Goal: Information Seeking & Learning: Learn about a topic

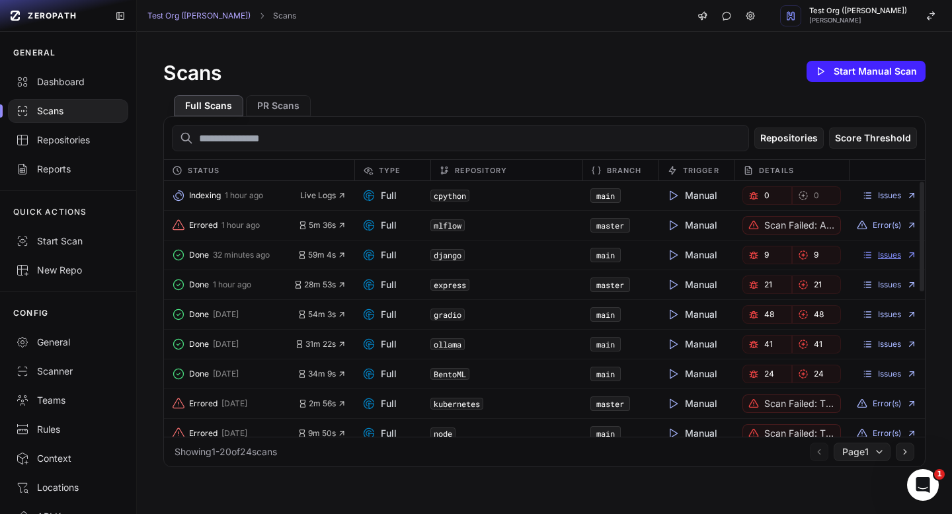
click at [887, 256] on link "Issues" at bounding box center [889, 255] width 55 height 11
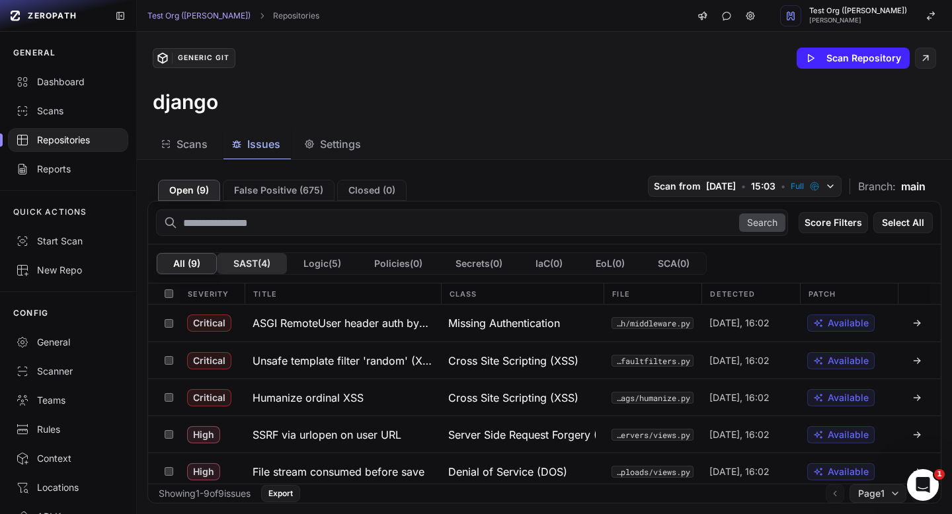
click at [258, 258] on button "SAST ( 4 )" at bounding box center [252, 263] width 70 height 21
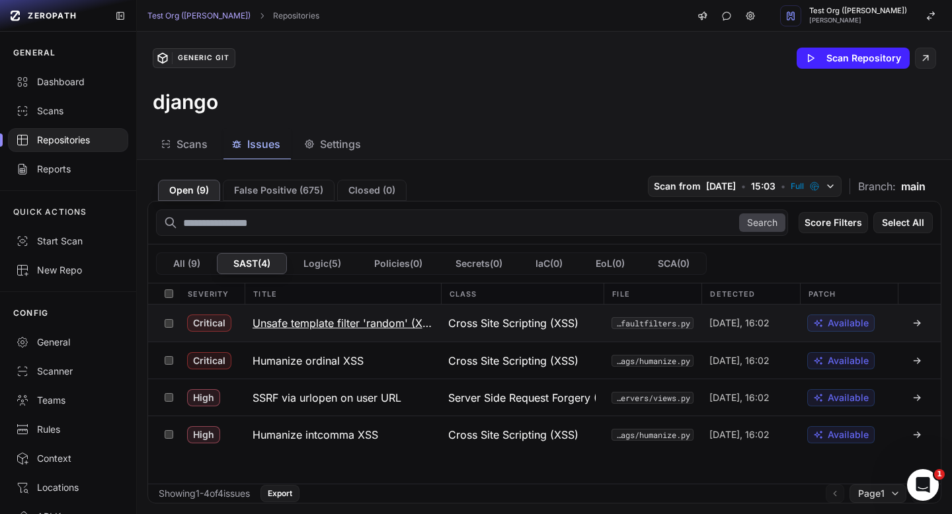
click at [348, 325] on h3 "Unsafe template filter 'random' (XSS)" at bounding box center [342, 323] width 180 height 16
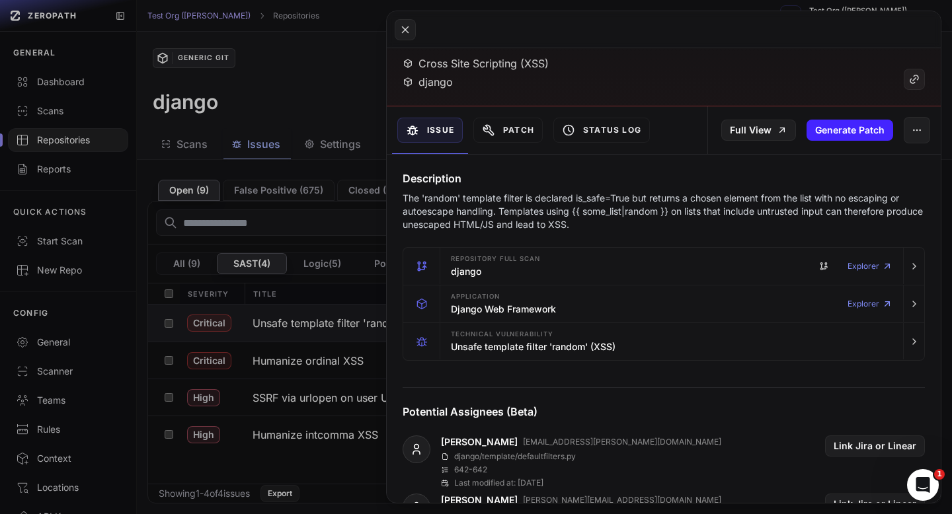
scroll to position [73, 0]
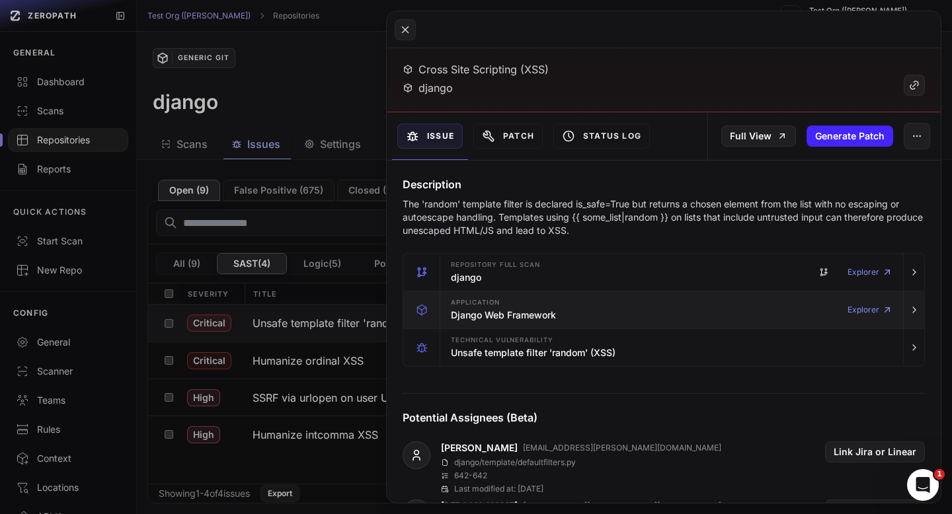
click at [527, 326] on div "Application Django Web Framework Explorer" at bounding box center [671, 309] width 452 height 37
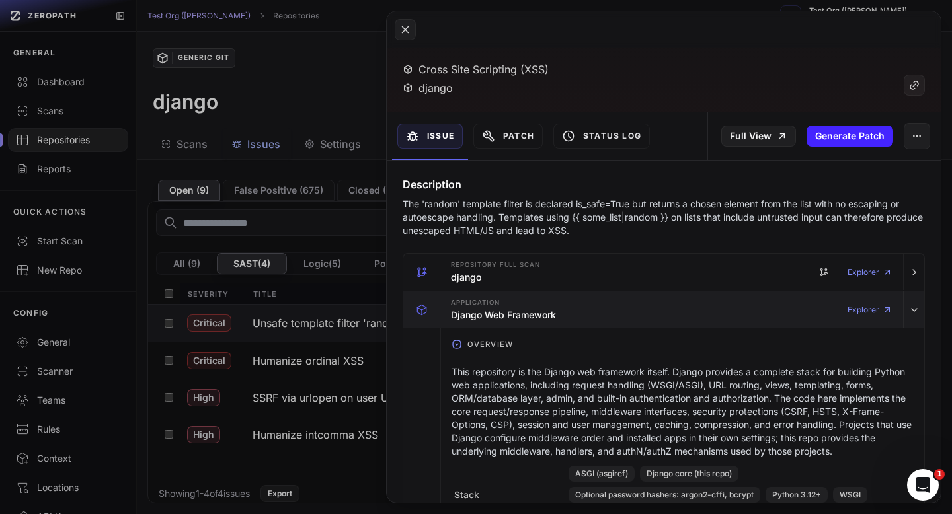
click at [527, 326] on div "Application Django Web Framework Explorer" at bounding box center [671, 309] width 452 height 37
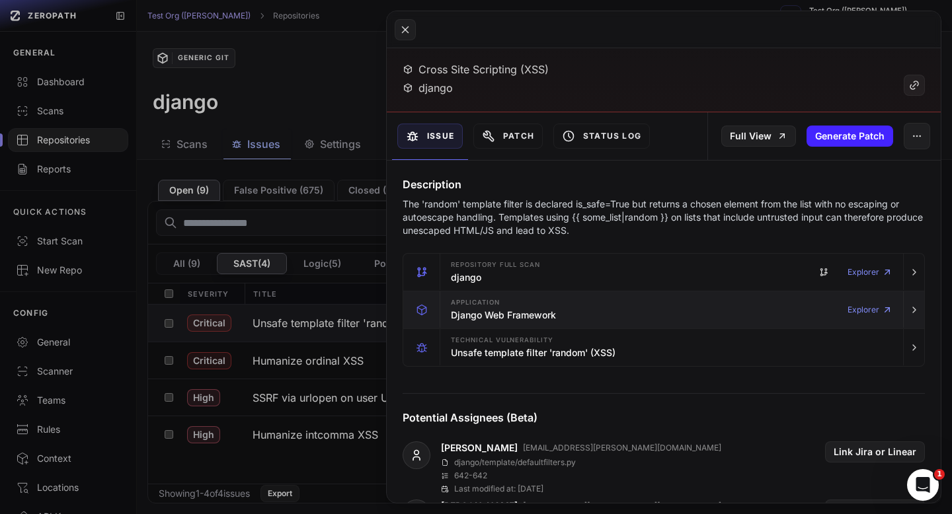
click at [533, 311] on h3 "Django Web Framework" at bounding box center [503, 315] width 105 height 13
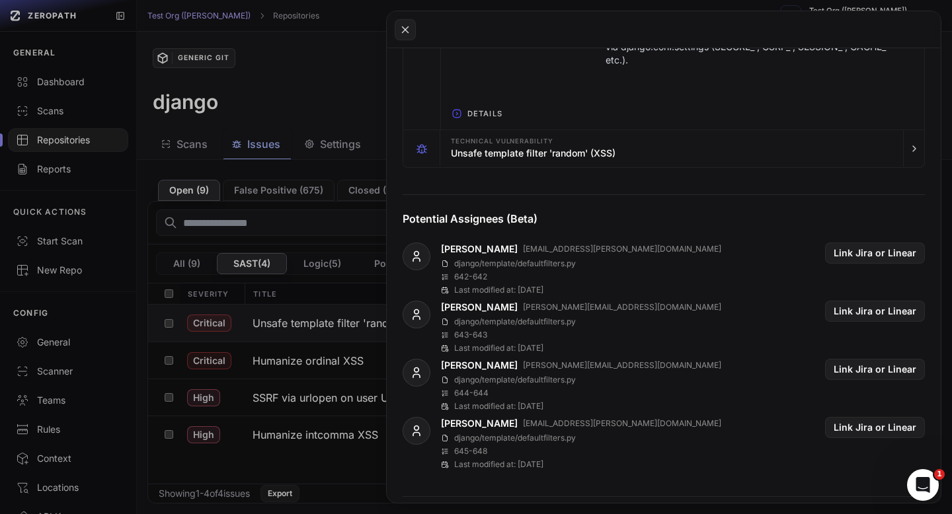
scroll to position [1864, 0]
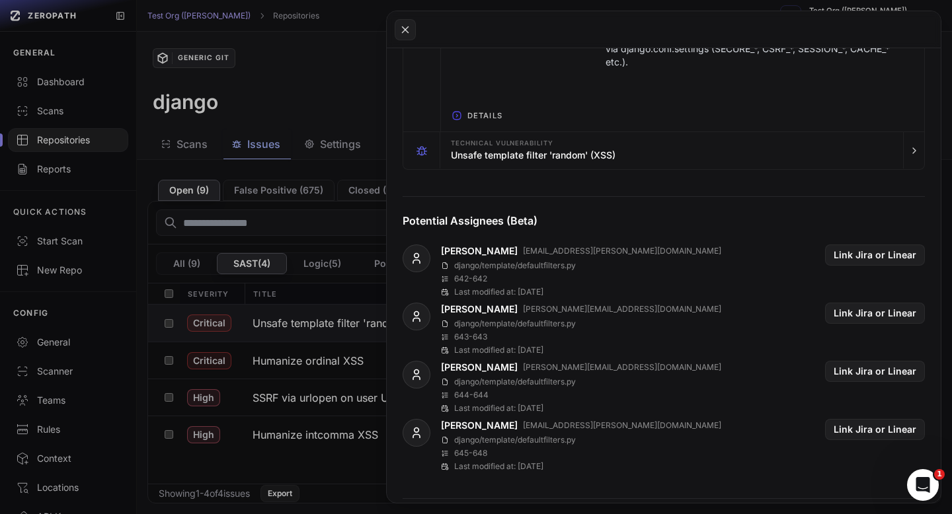
click at [456, 117] on icon "button" at bounding box center [456, 115] width 1 height 3
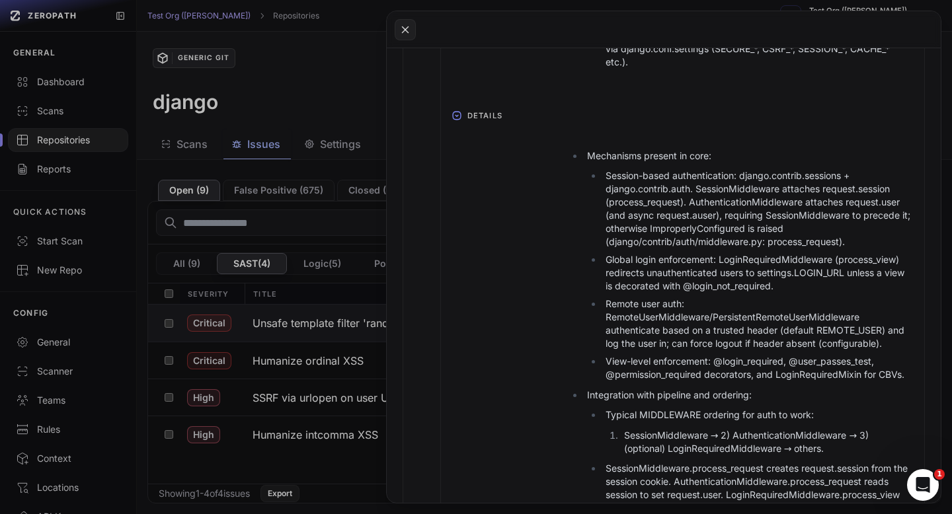
click at [456, 116] on icon "button" at bounding box center [456, 115] width 3 height 1
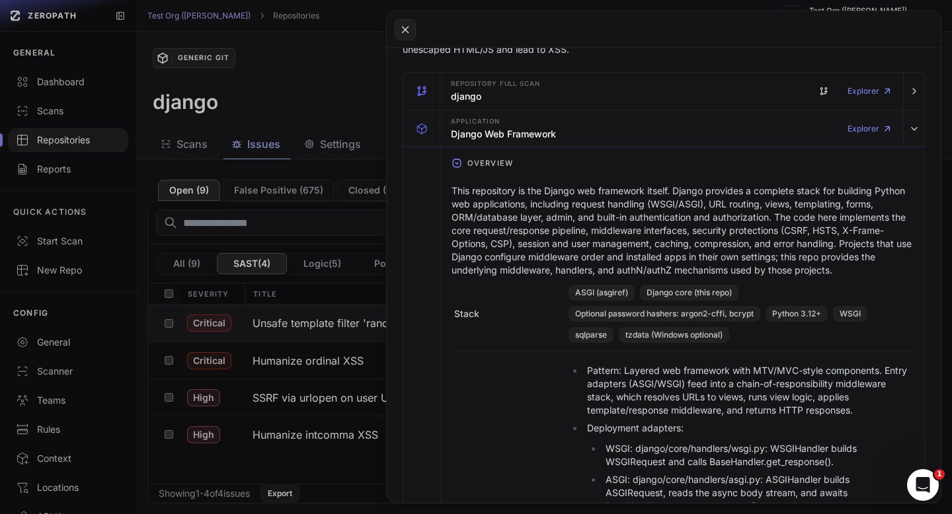
scroll to position [252, 0]
click at [459, 164] on icon "button" at bounding box center [456, 164] width 11 height 11
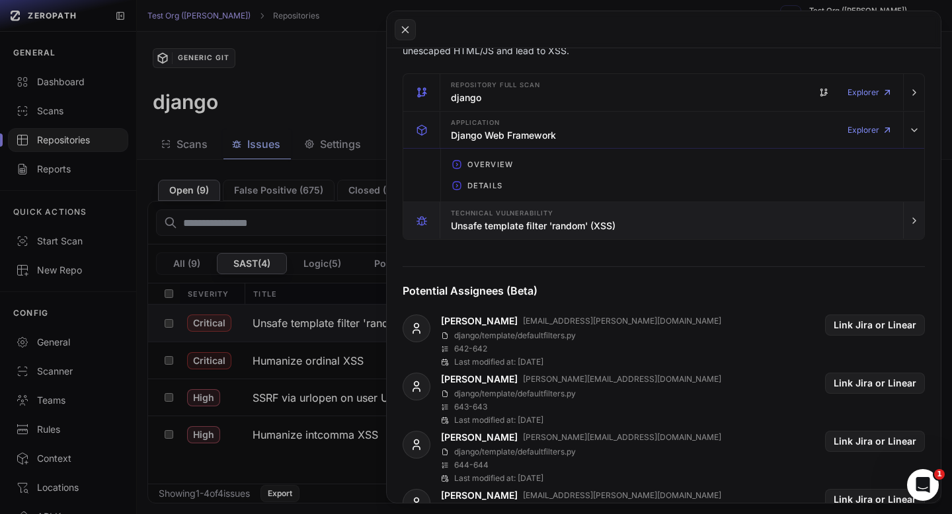
click at [463, 223] on h3 "Unsafe template filter 'random' (XSS)" at bounding box center [533, 225] width 165 height 13
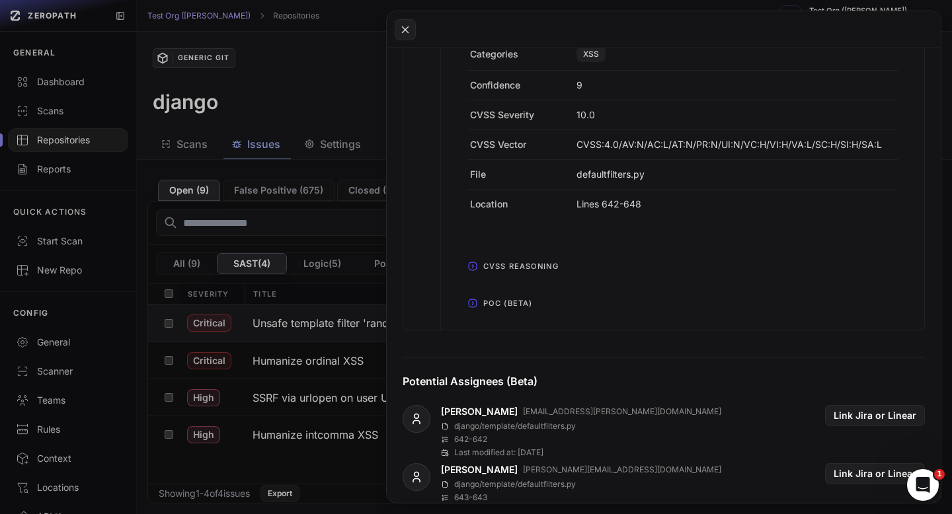
scroll to position [614, 0]
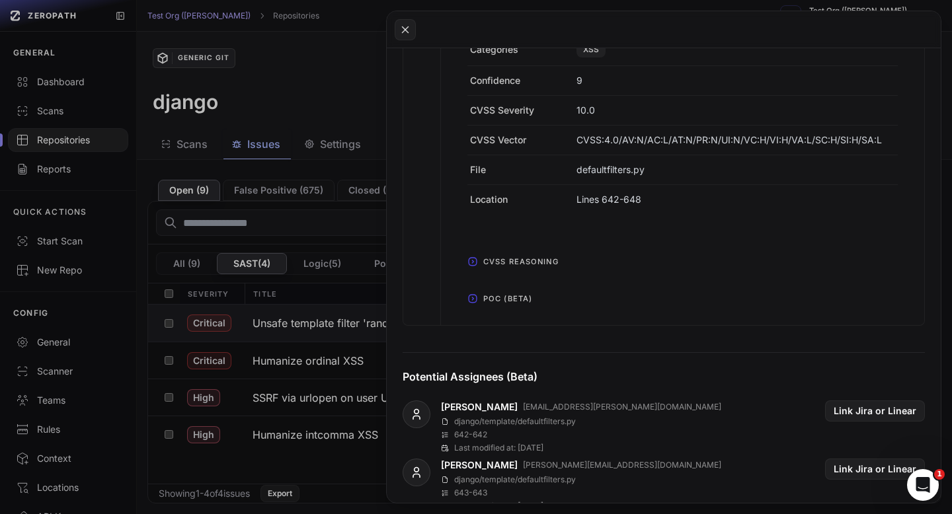
click at [477, 301] on icon "button" at bounding box center [472, 298] width 11 height 11
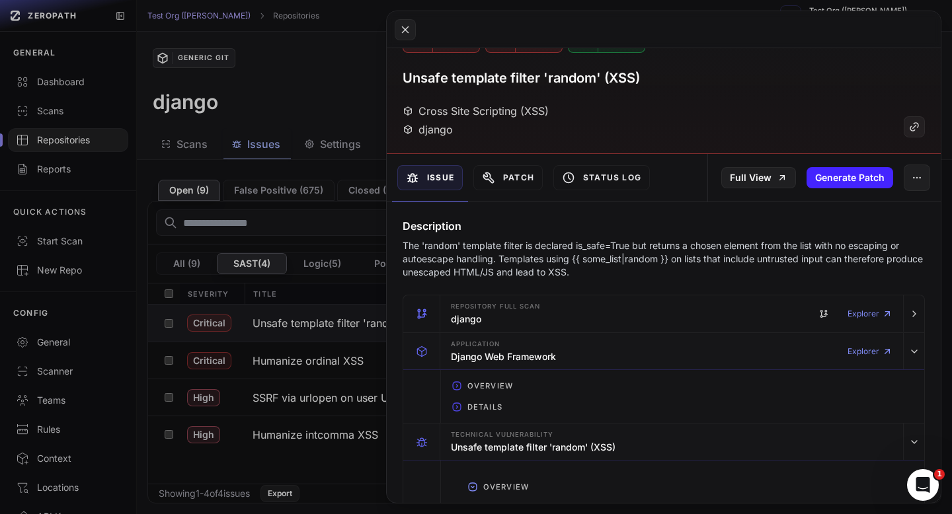
scroll to position [0, 0]
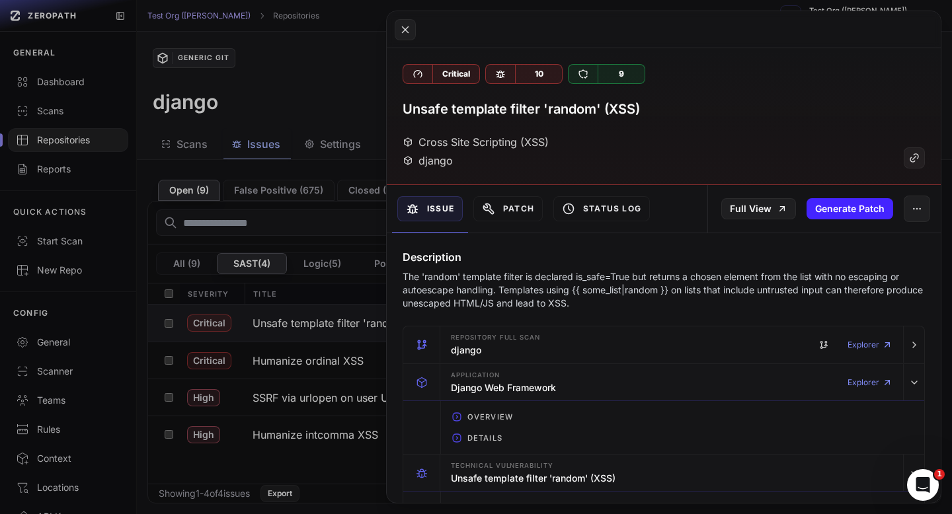
click at [302, 70] on button at bounding box center [476, 257] width 952 height 514
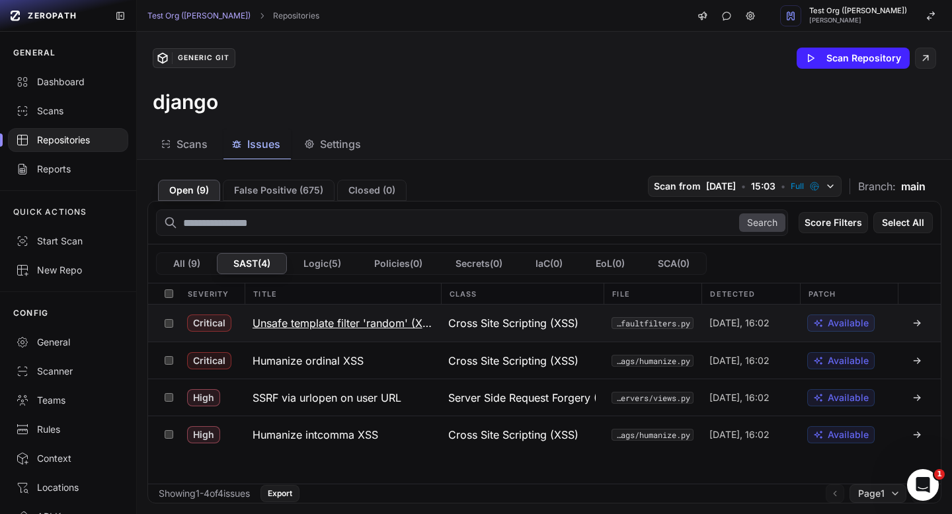
click at [375, 326] on h3 "Unsafe template filter 'random' (XSS)" at bounding box center [342, 323] width 180 height 16
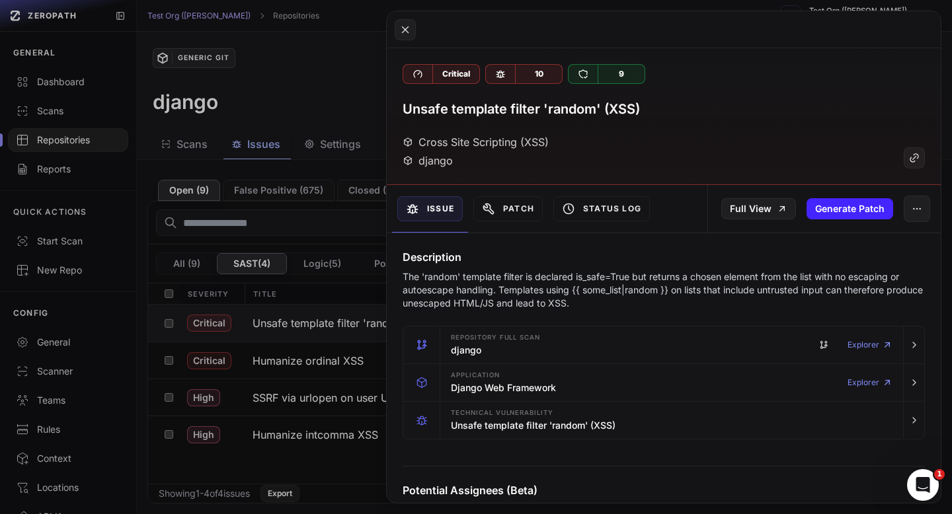
click at [330, 124] on button at bounding box center [476, 257] width 952 height 514
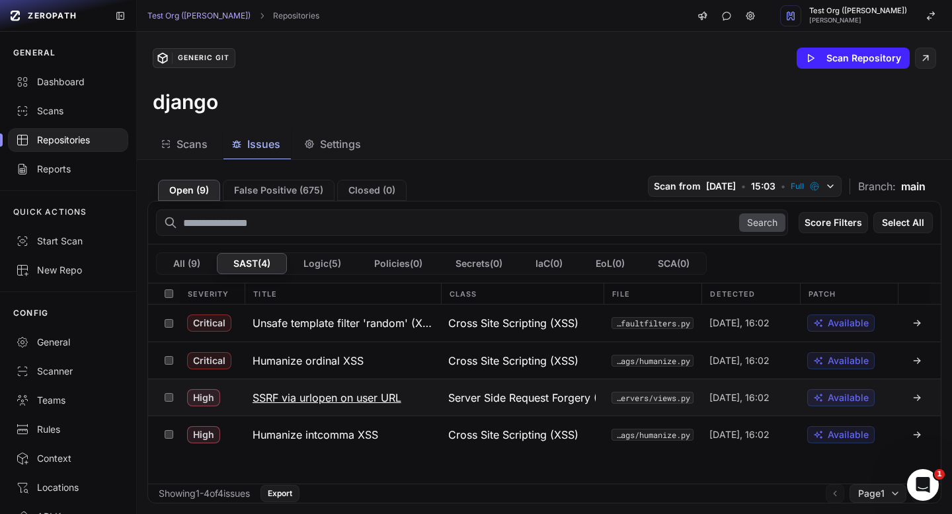
click at [342, 399] on h3 "SSRF via urlopen on user URL" at bounding box center [326, 398] width 149 height 16
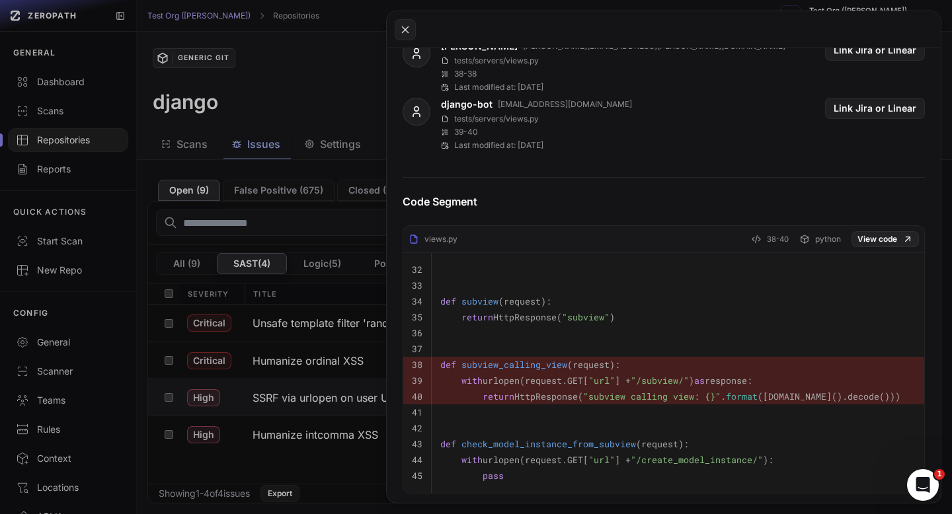
scroll to position [547, 0]
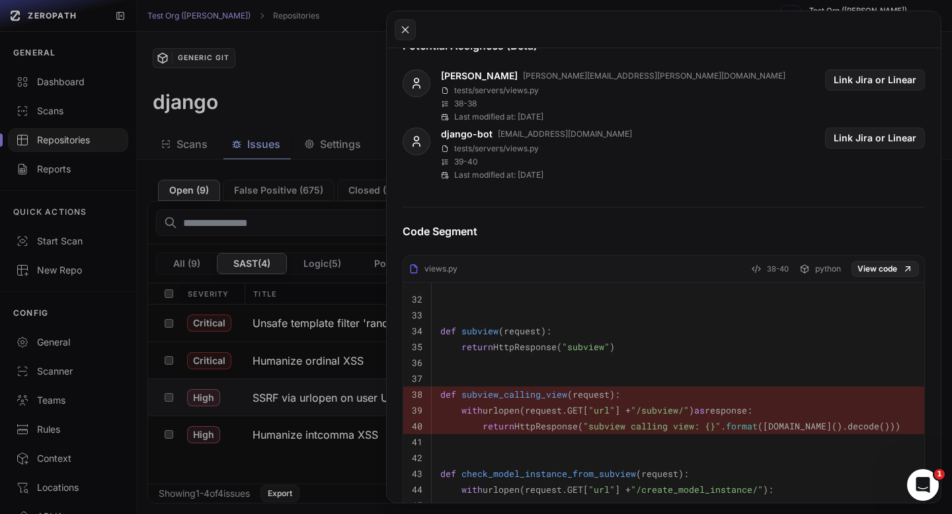
click at [295, 66] on button at bounding box center [476, 257] width 952 height 514
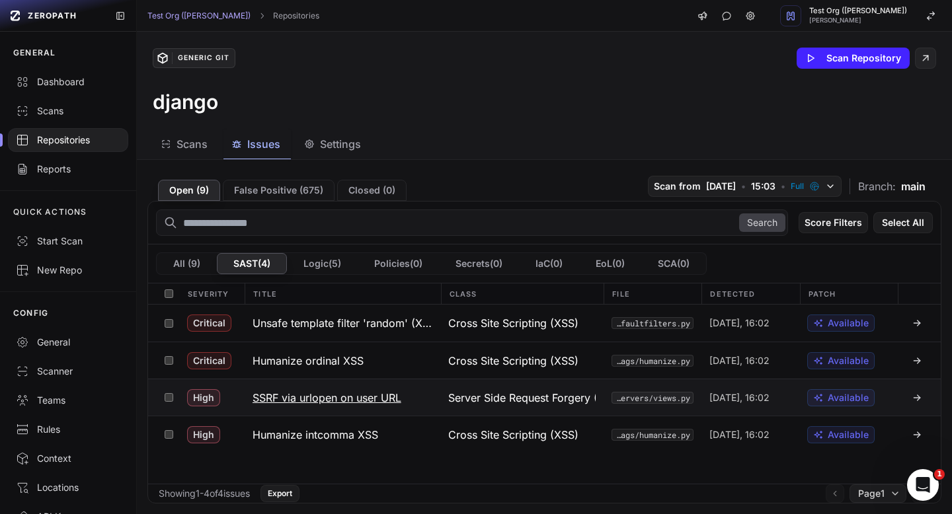
click at [351, 394] on h3 "SSRF via urlopen on user URL" at bounding box center [326, 398] width 149 height 16
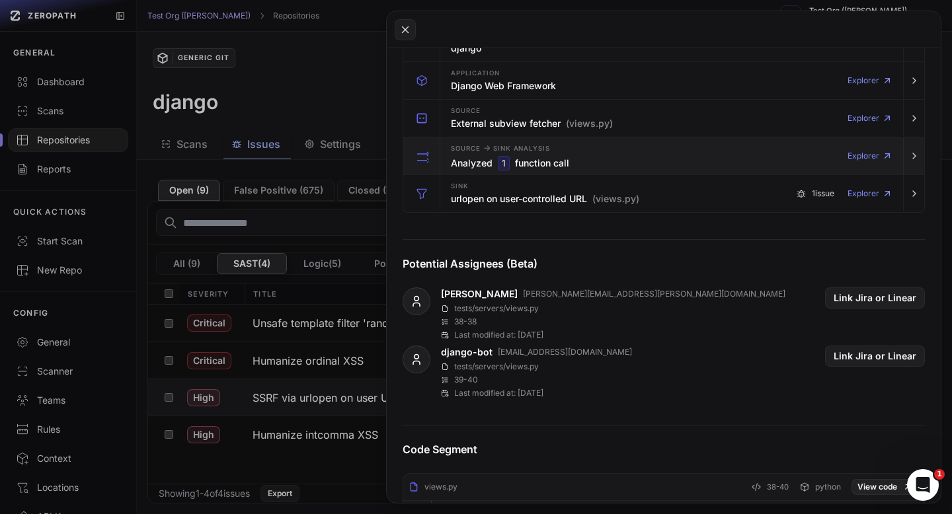
scroll to position [325, 0]
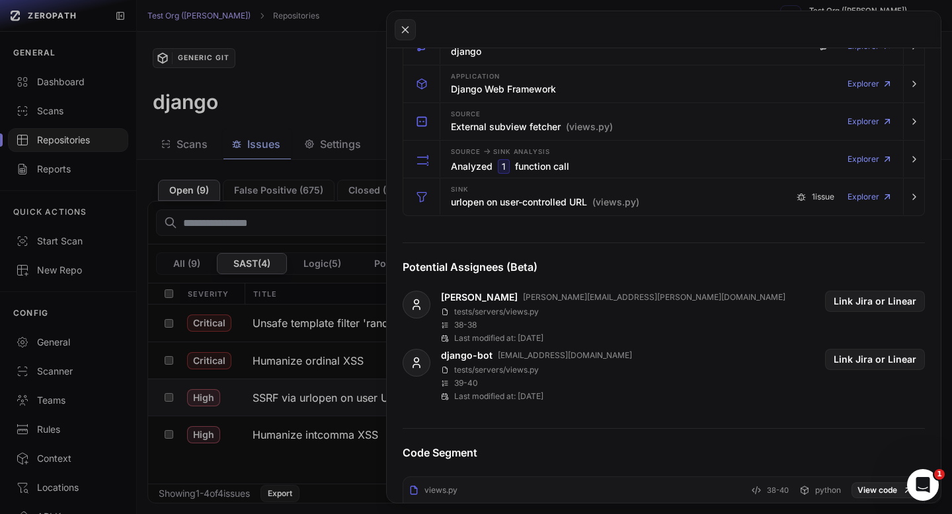
click at [348, 118] on button at bounding box center [476, 257] width 952 height 514
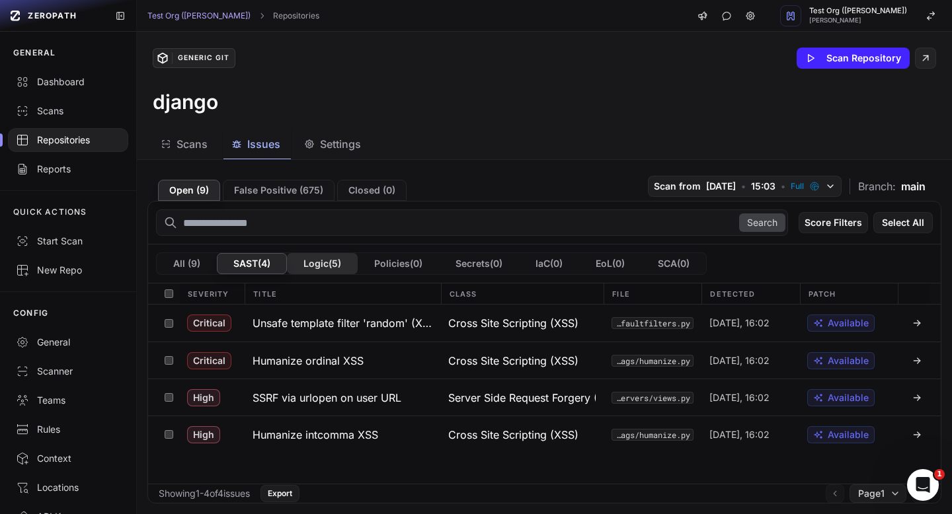
click at [328, 263] on button "Logic ( 5 )" at bounding box center [322, 263] width 71 height 21
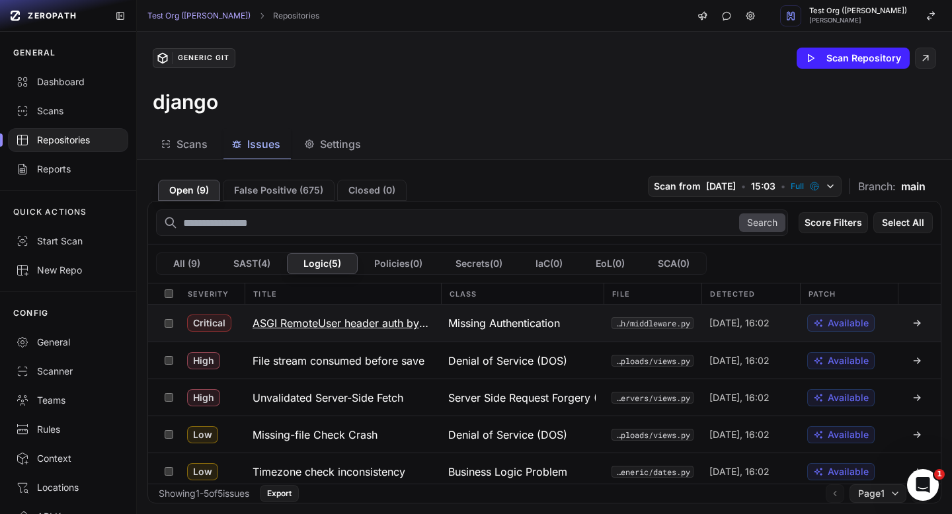
click at [391, 314] on button "ASGI RemoteUser header auth bypass" at bounding box center [343, 323] width 196 height 37
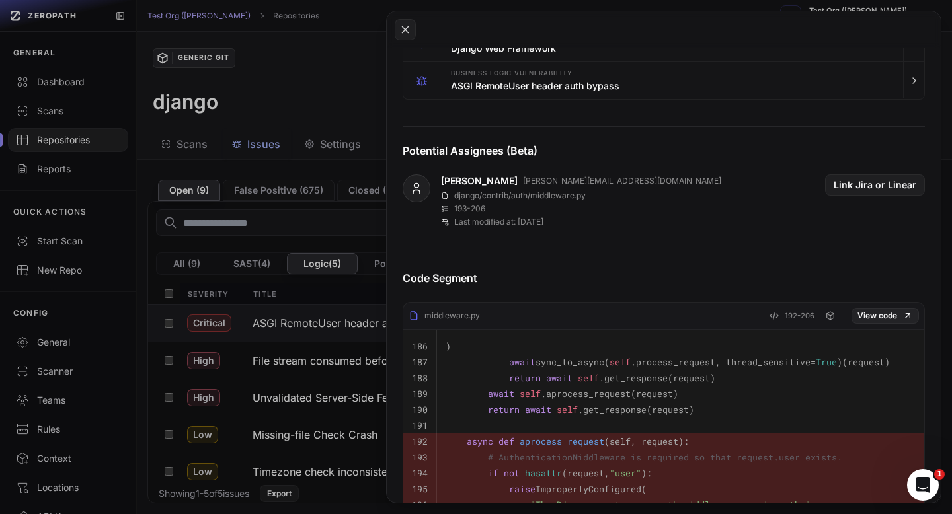
scroll to position [343, 0]
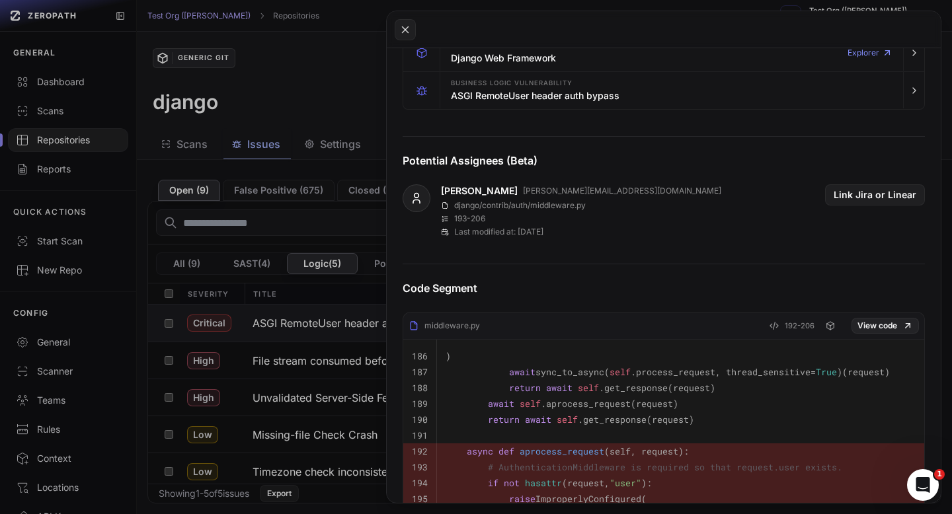
click at [286, 112] on button at bounding box center [476, 257] width 952 height 514
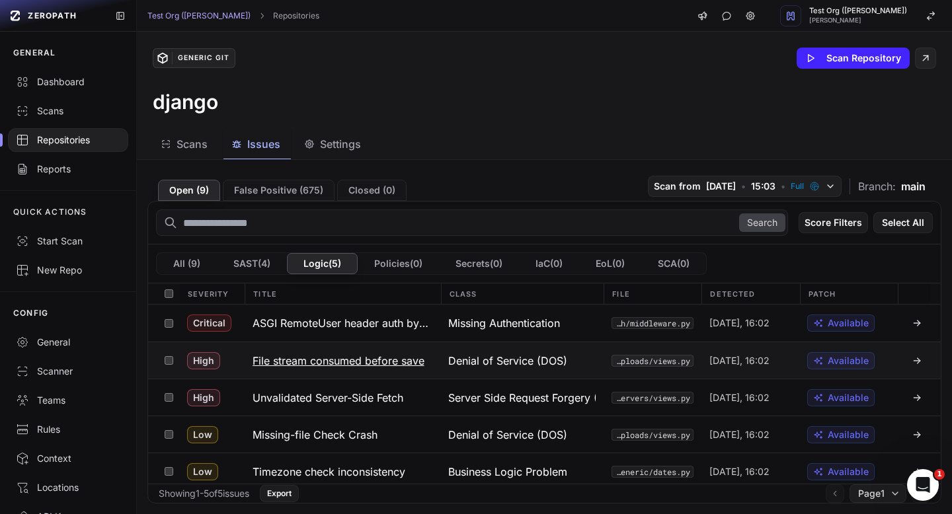
click at [349, 358] on h3 "File stream consumed before save" at bounding box center [338, 361] width 172 height 16
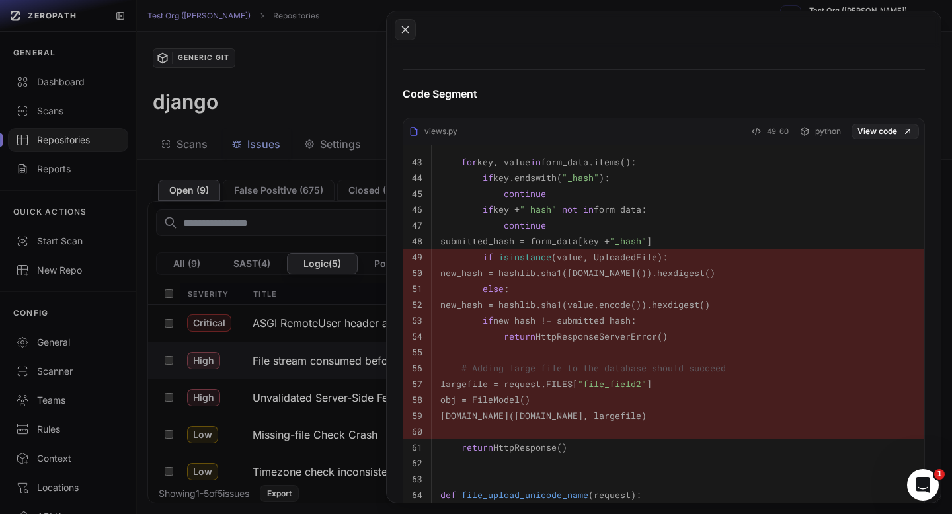
scroll to position [855, 0]
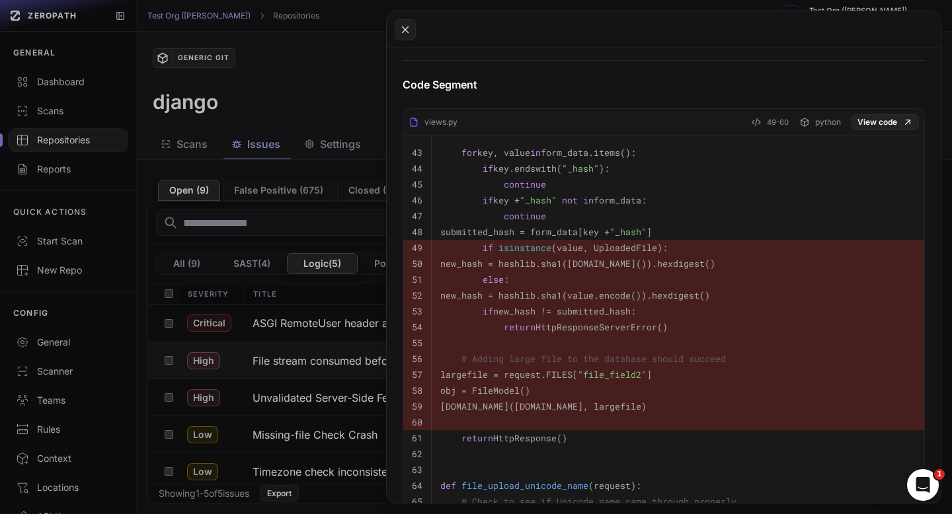
drag, startPoint x: 288, startPoint y: 60, endPoint x: 303, endPoint y: 162, distance: 102.9
click at [288, 60] on button at bounding box center [476, 257] width 952 height 514
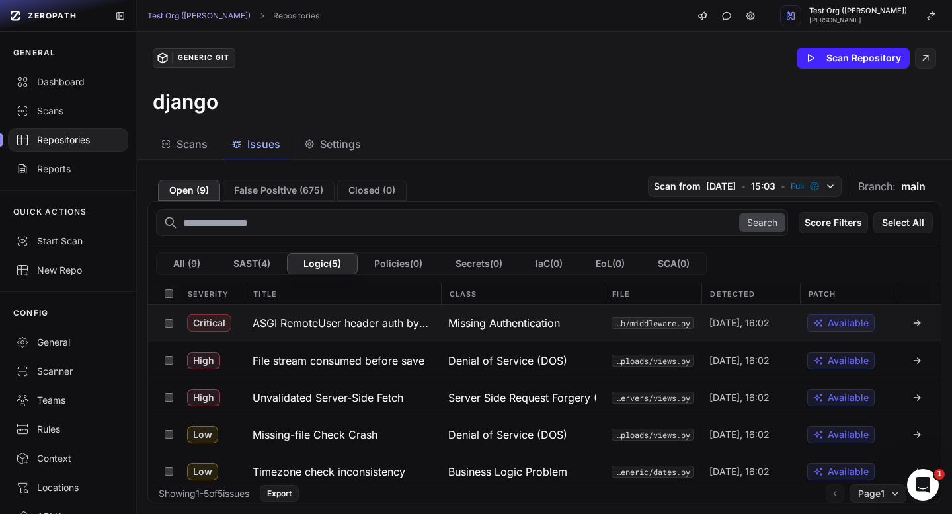
click at [326, 316] on h3 "ASGI RemoteUser header auth bypass" at bounding box center [342, 323] width 180 height 16
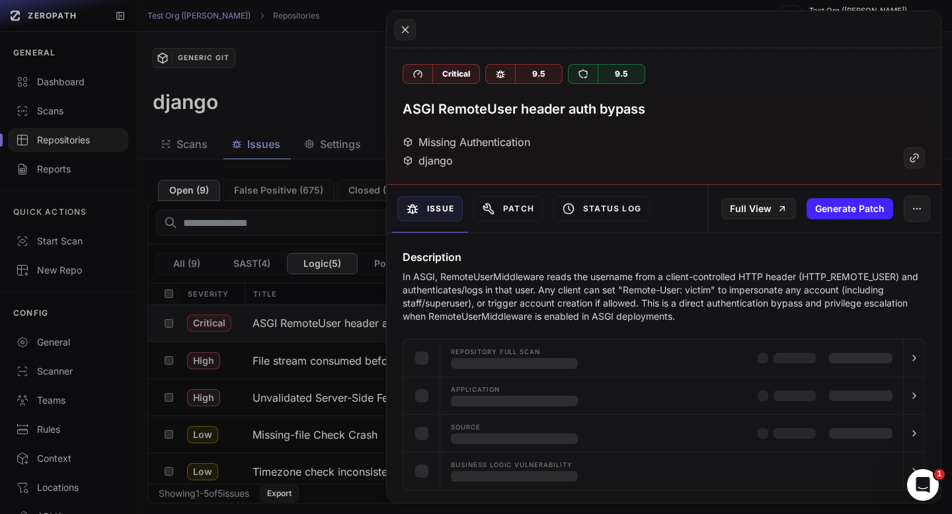
click at [360, 408] on button at bounding box center [476, 257] width 952 height 514
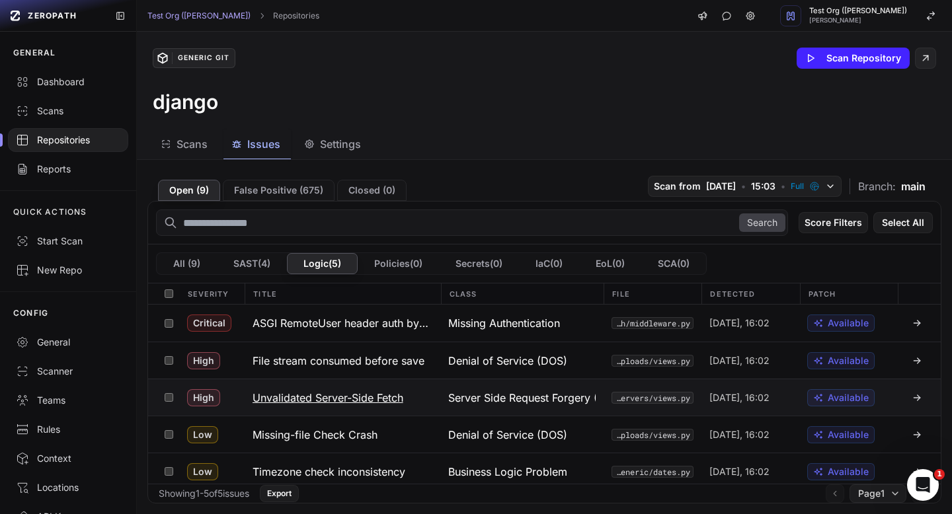
click at [358, 401] on h3 "Unvalidated Server-Side Fetch" at bounding box center [327, 398] width 151 height 16
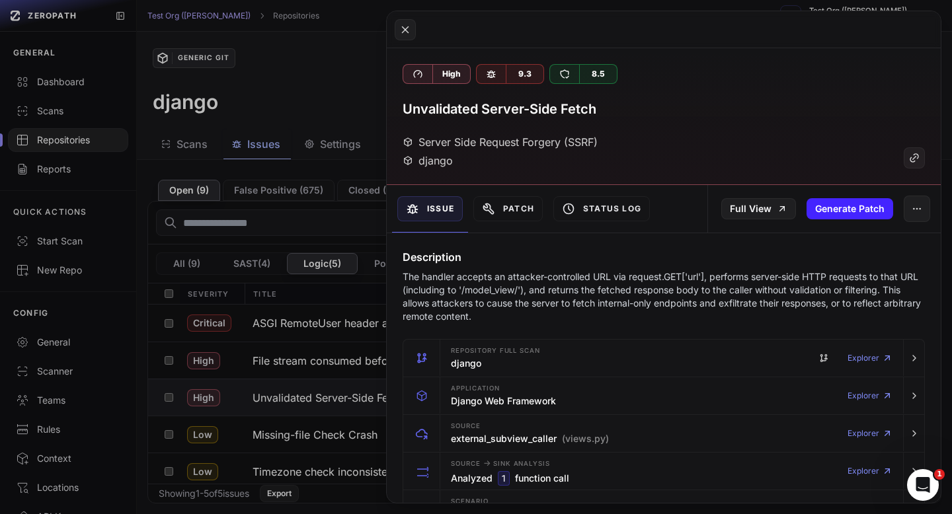
click at [354, 99] on button at bounding box center [476, 257] width 952 height 514
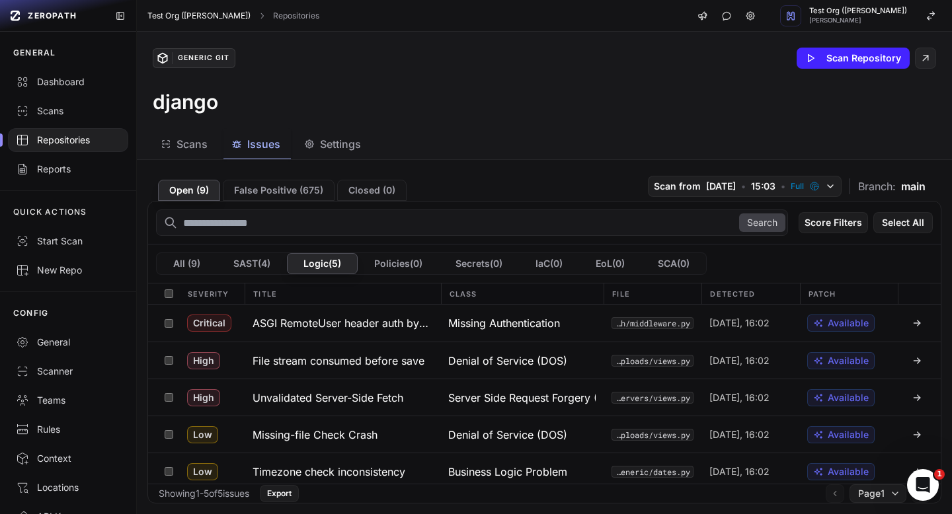
click at [184, 15] on link "Test Org ([PERSON_NAME])" at bounding box center [198, 16] width 103 height 11
click at [69, 147] on div at bounding box center [68, 140] width 120 height 24
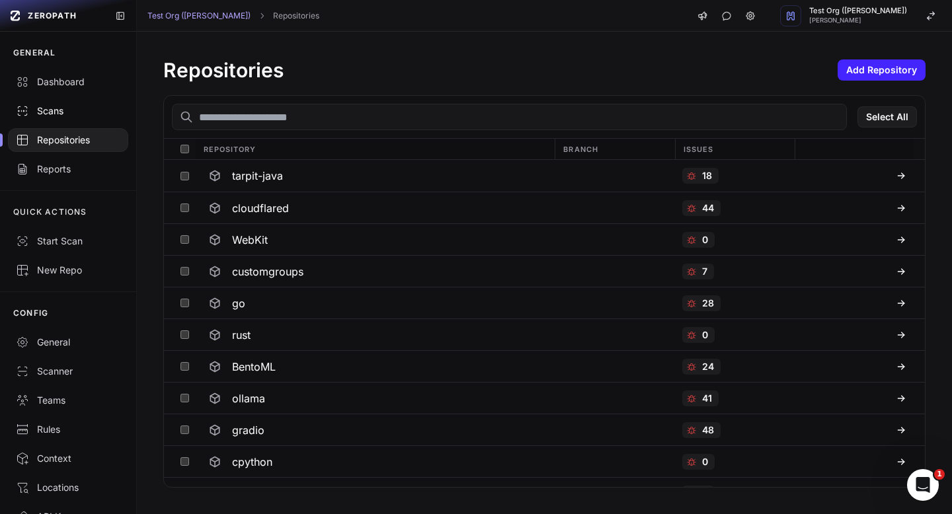
click at [59, 97] on link "Scans" at bounding box center [68, 111] width 136 height 29
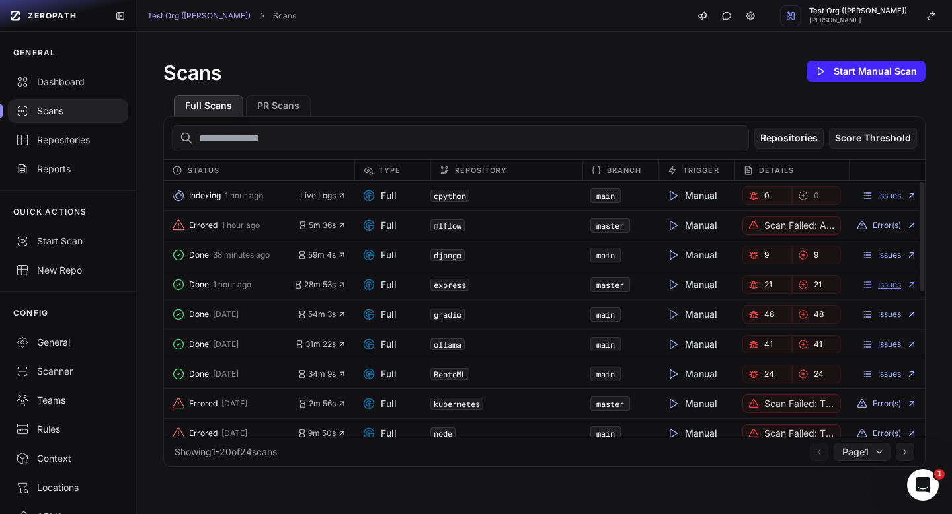
click at [878, 287] on link "Issues" at bounding box center [889, 285] width 55 height 11
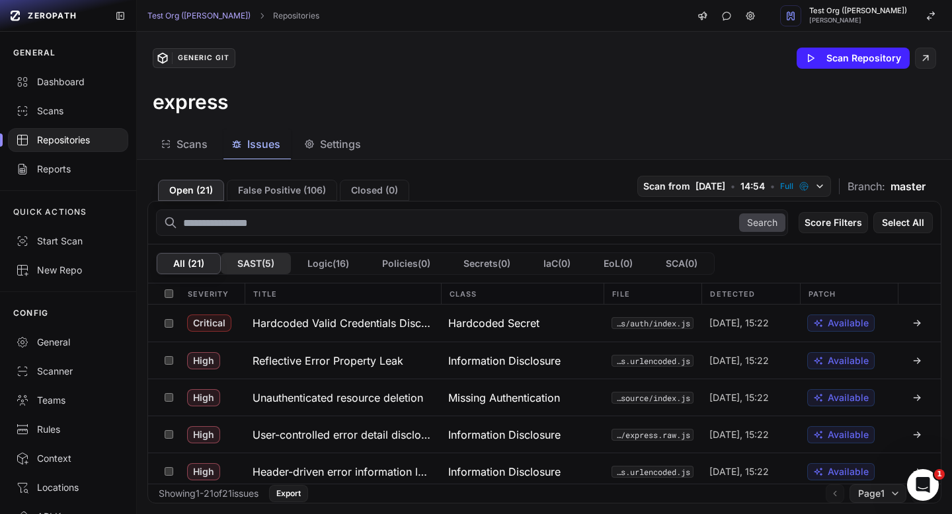
click at [239, 266] on button "SAST ( 5 )" at bounding box center [256, 263] width 70 height 21
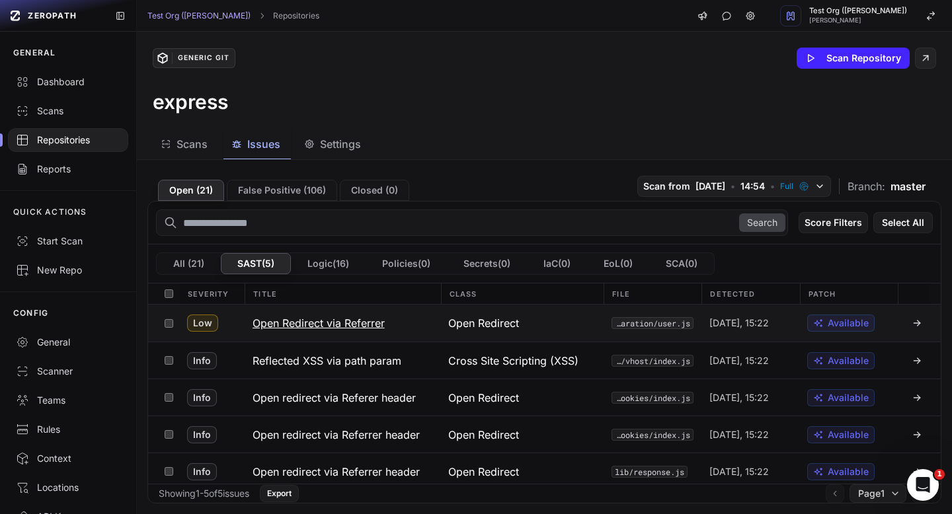
click at [354, 322] on h3 "Open Redirect via Referrer" at bounding box center [318, 323] width 132 height 16
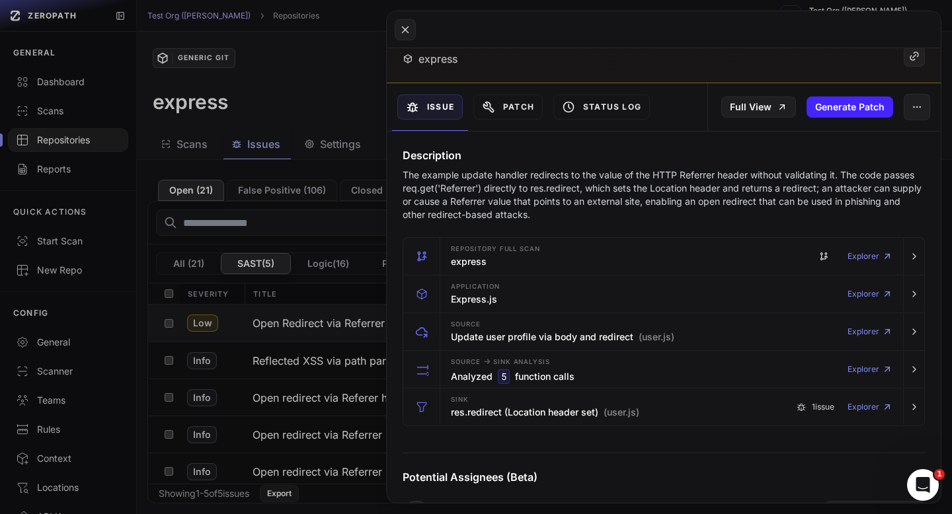
scroll to position [58, 0]
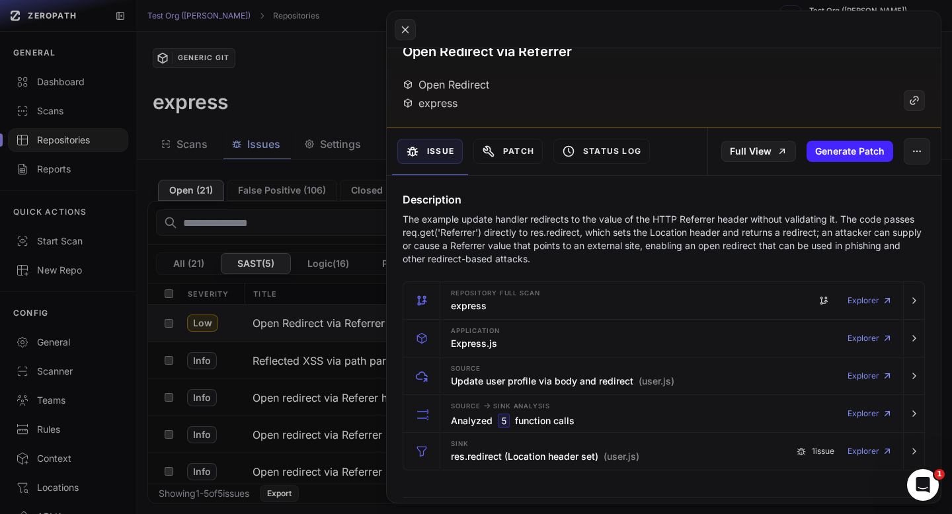
click at [343, 69] on button at bounding box center [476, 257] width 952 height 514
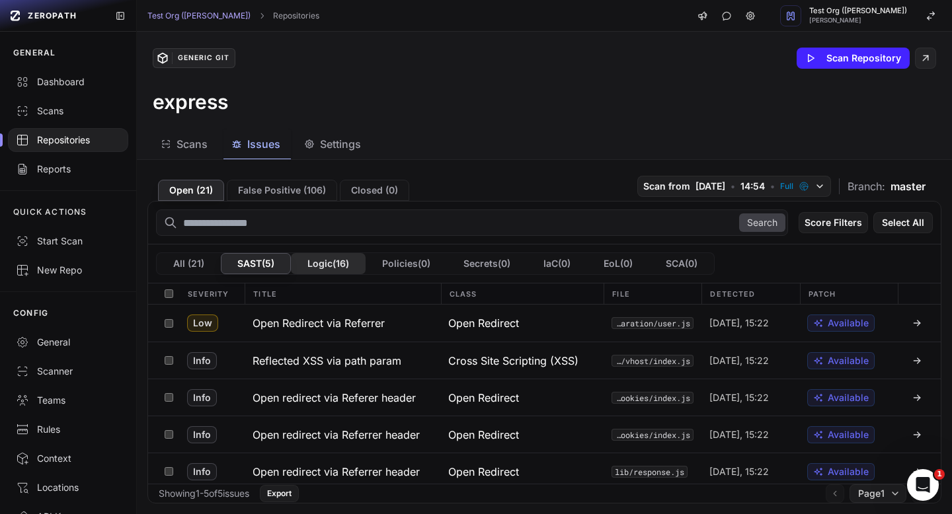
click at [315, 263] on button "Logic ( 16 )" at bounding box center [328, 263] width 75 height 21
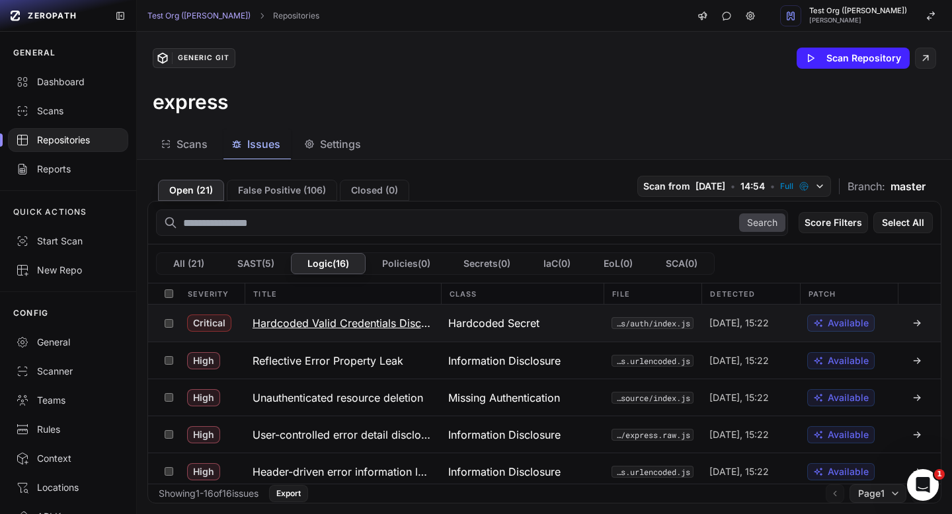
click at [329, 321] on h3 "Hardcoded Valid Credentials Disclosure" at bounding box center [342, 323] width 180 height 16
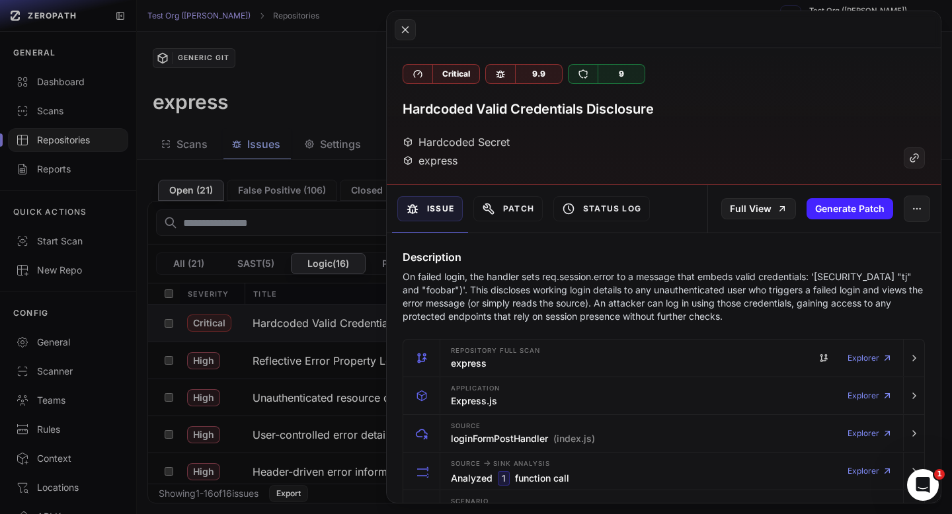
click at [318, 57] on button at bounding box center [476, 257] width 952 height 514
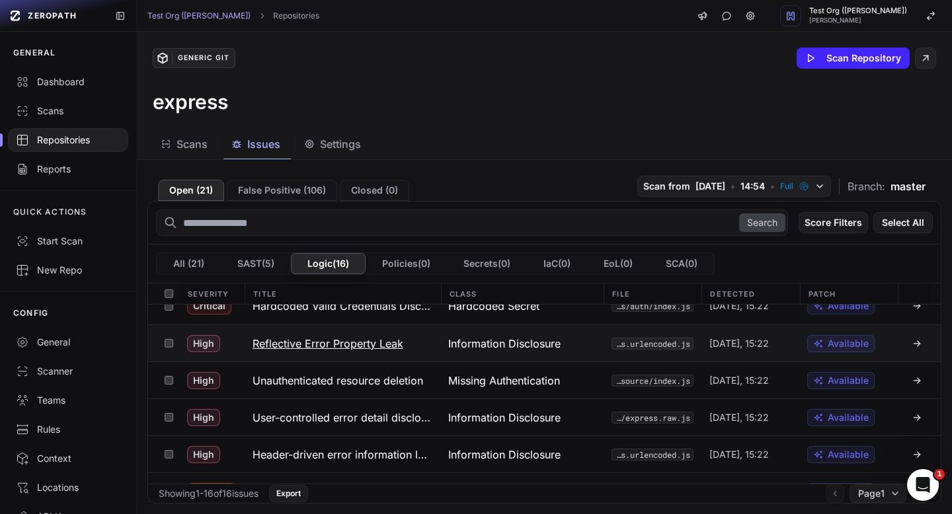
scroll to position [21, 0]
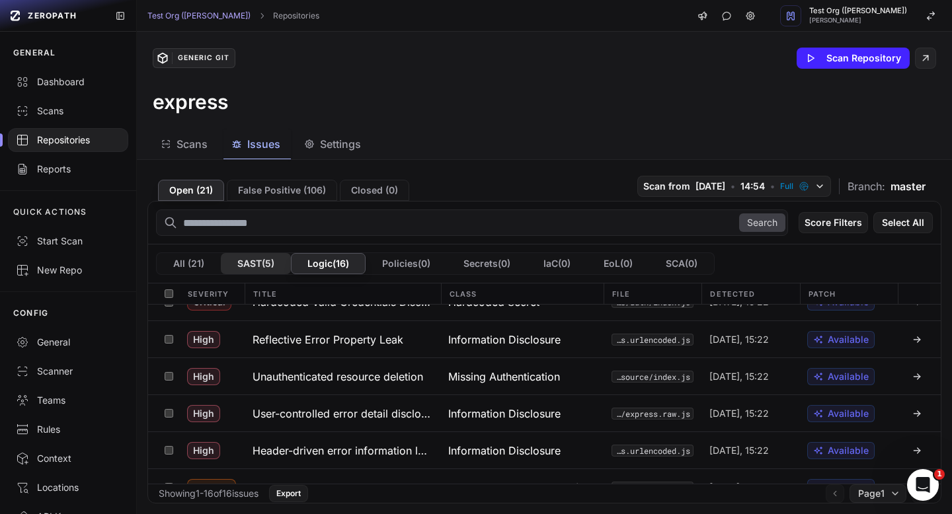
click at [238, 253] on button "SAST ( 5 )" at bounding box center [256, 263] width 70 height 21
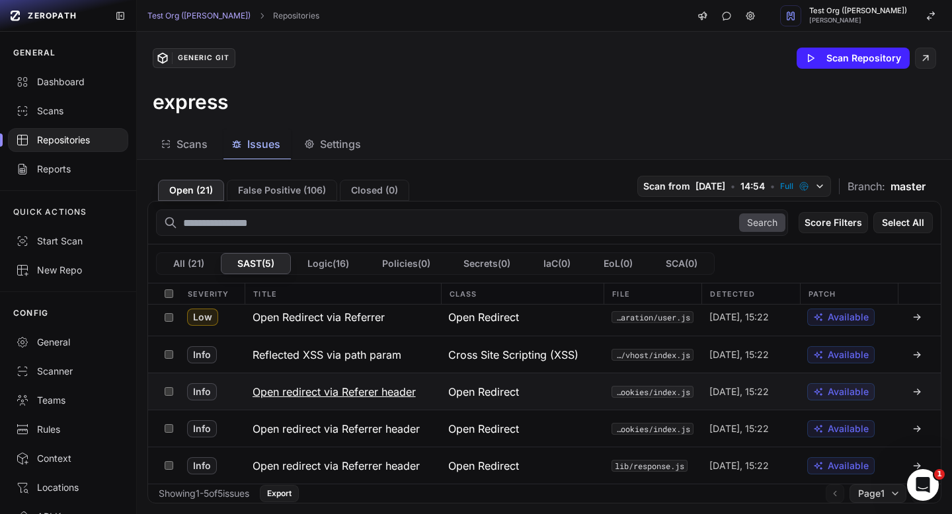
scroll to position [0, 0]
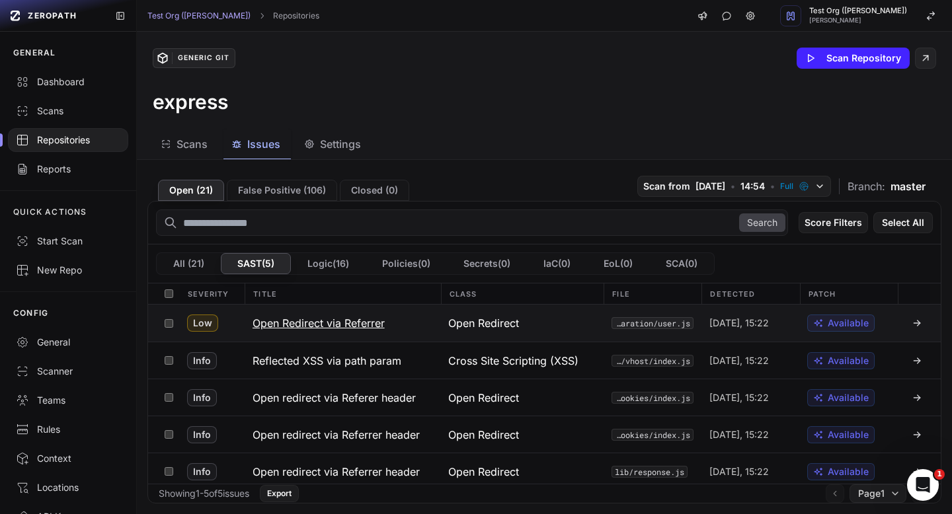
click at [357, 320] on h3 "Open Redirect via Referrer" at bounding box center [318, 323] width 132 height 16
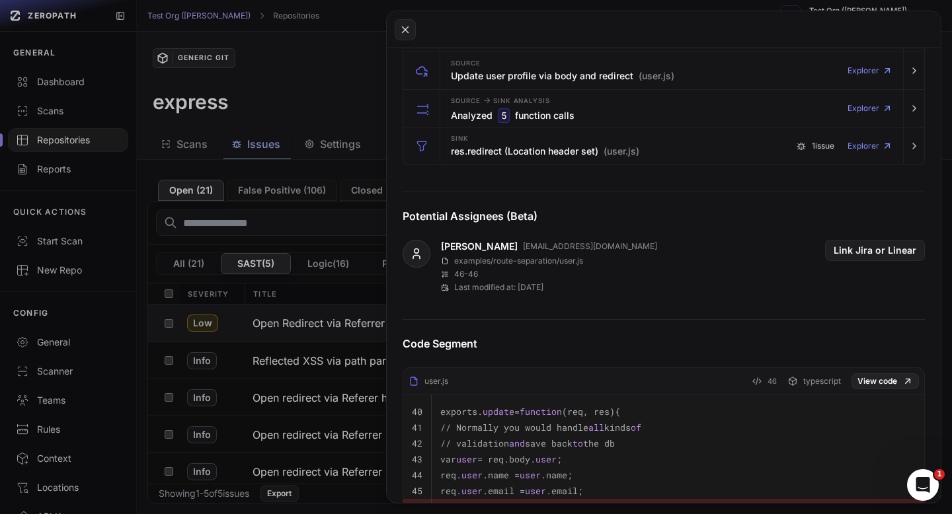
scroll to position [445, 0]
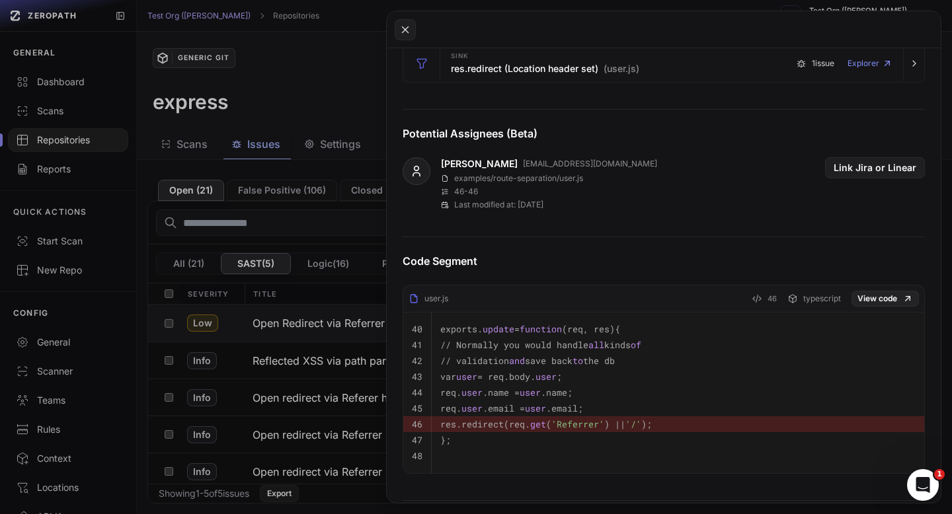
click at [318, 150] on button at bounding box center [476, 257] width 952 height 514
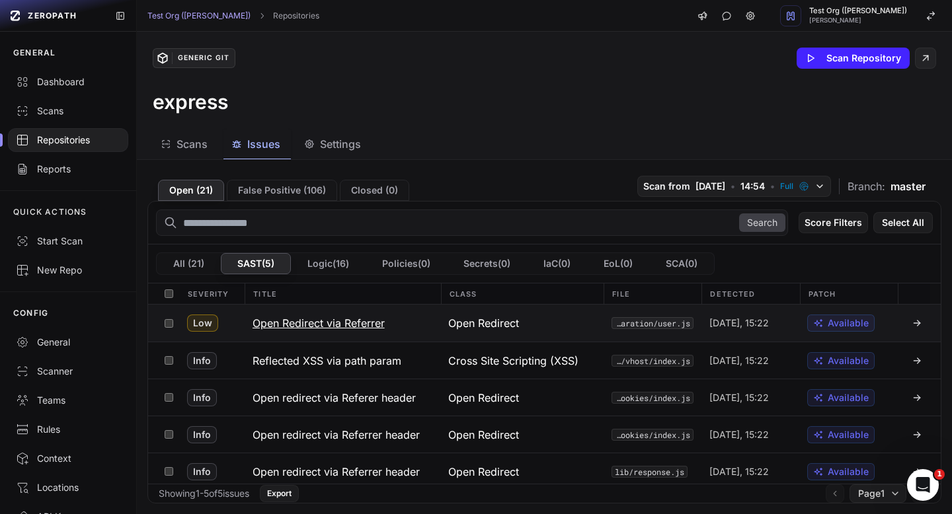
click at [321, 326] on h3 "Open Redirect via Referrer" at bounding box center [318, 323] width 132 height 16
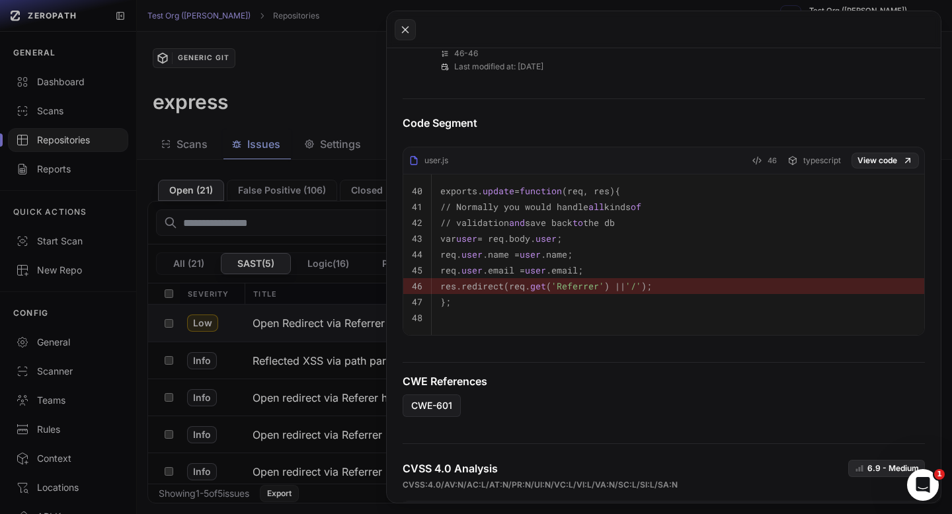
scroll to position [596, 0]
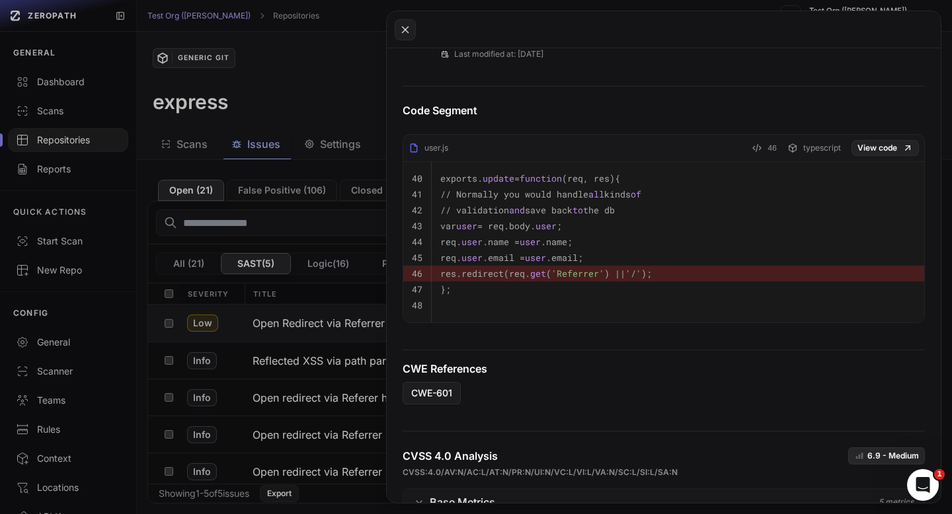
click at [346, 102] on button at bounding box center [476, 257] width 952 height 514
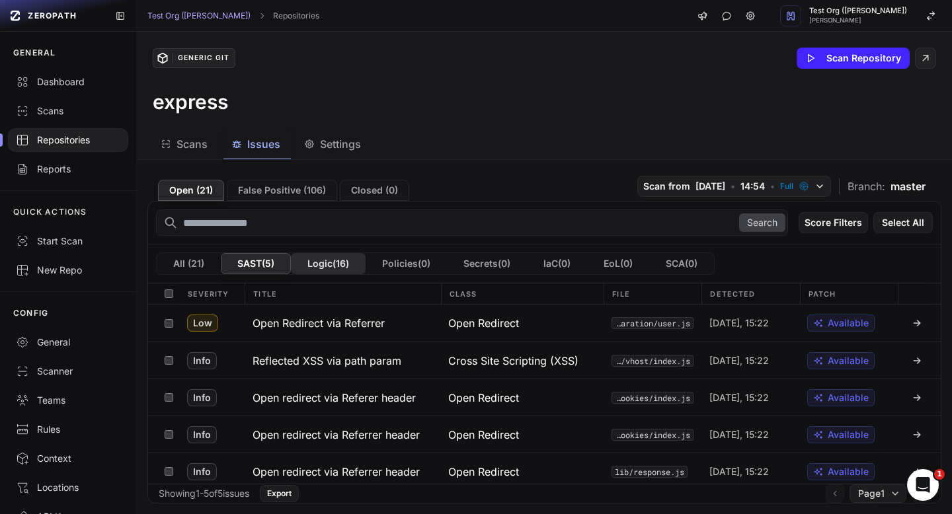
click at [325, 264] on button "Logic ( 16 )" at bounding box center [328, 263] width 75 height 21
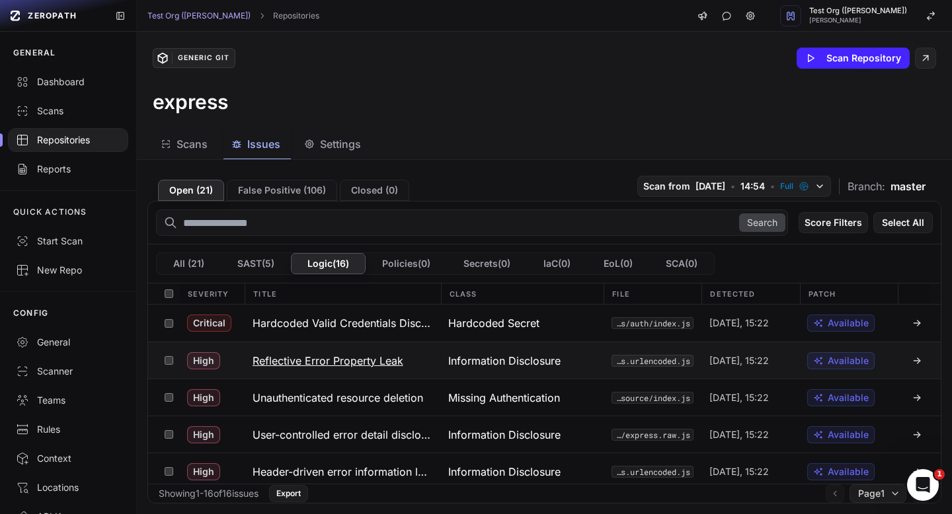
click at [384, 355] on h3 "Reflective Error Property Leak" at bounding box center [327, 361] width 151 height 16
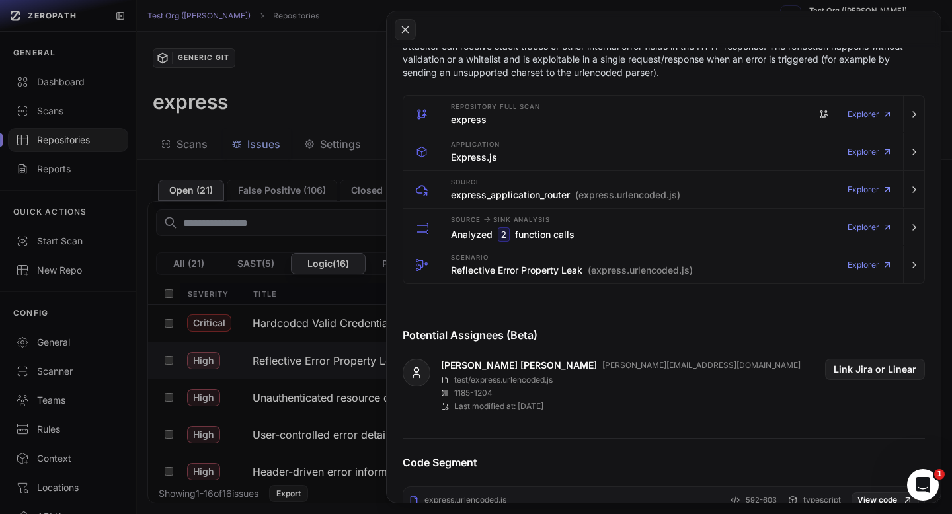
scroll to position [510, 0]
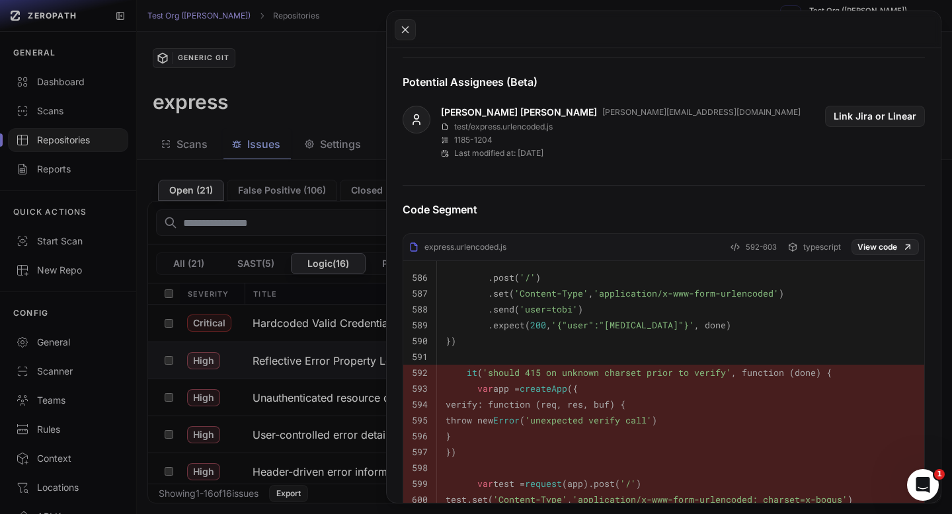
click at [278, 88] on button at bounding box center [476, 257] width 952 height 514
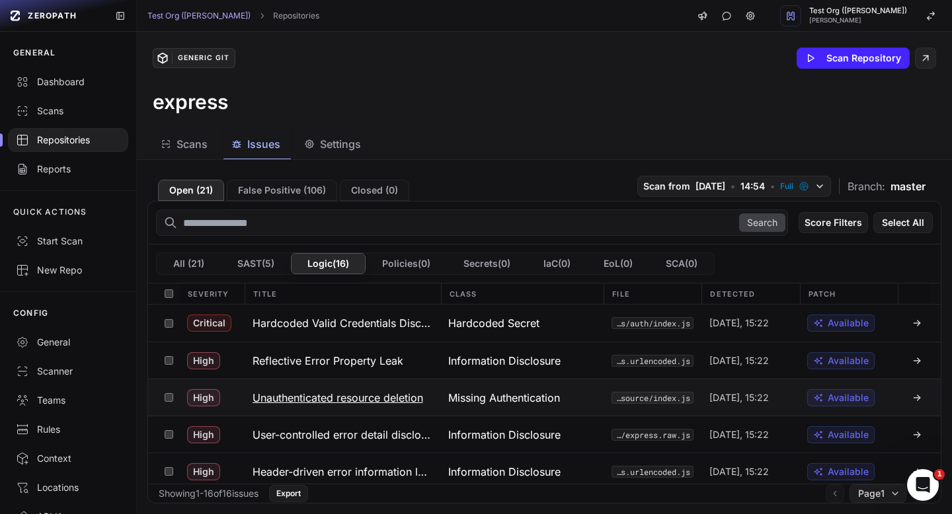
click at [317, 405] on h3 "Unauthenticated resource deletion" at bounding box center [337, 398] width 171 height 16
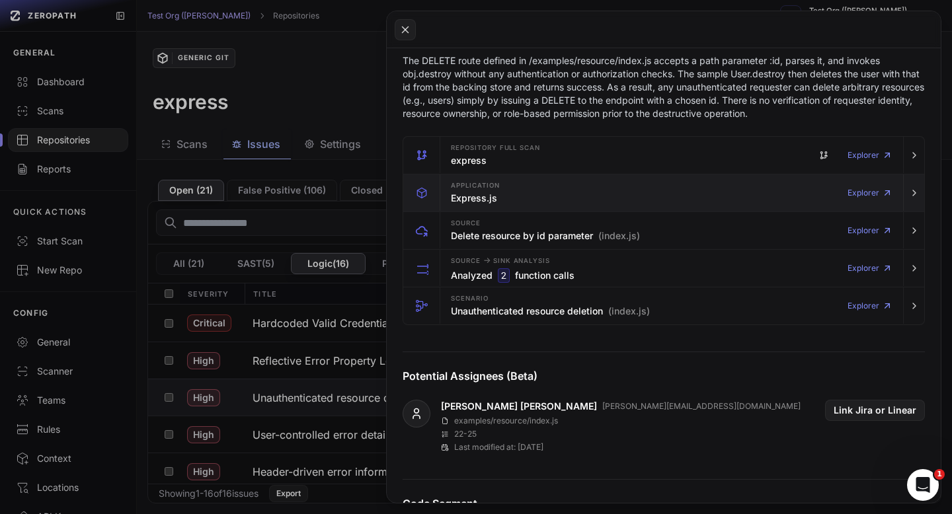
scroll to position [221, 0]
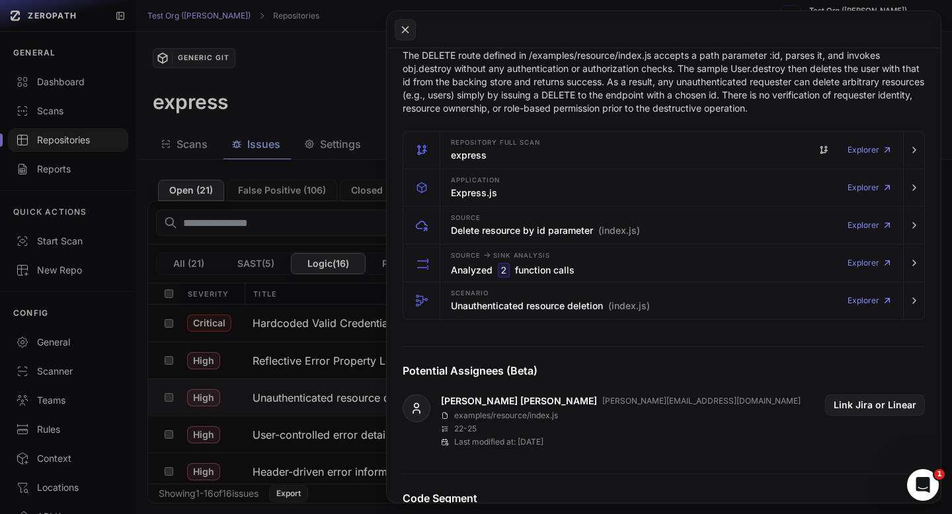
click at [267, 126] on button at bounding box center [476, 257] width 952 height 514
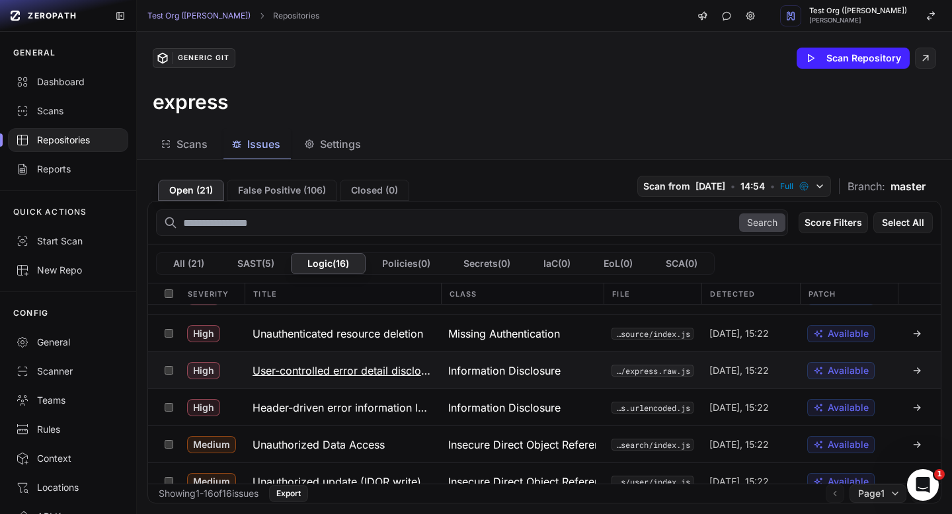
scroll to position [66, 0]
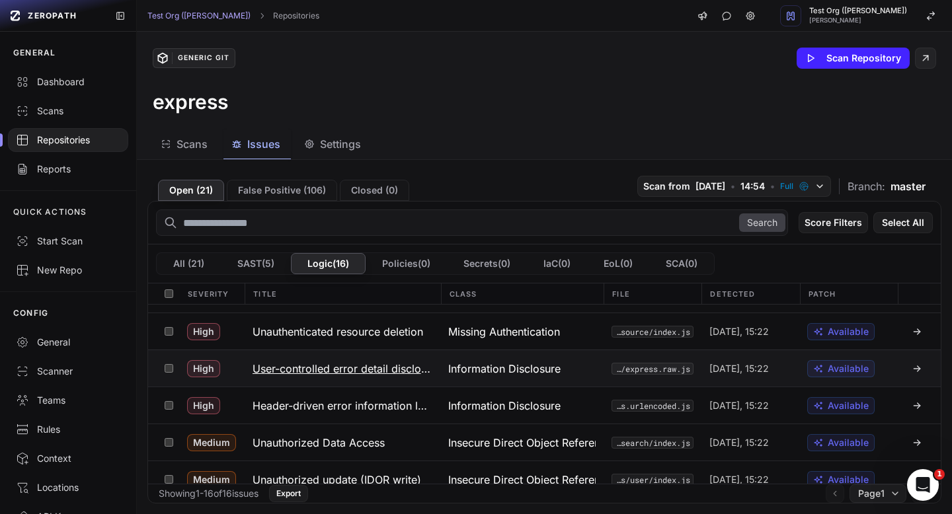
click at [353, 369] on h3 "User-controlled error detail disclosure" at bounding box center [342, 369] width 180 height 16
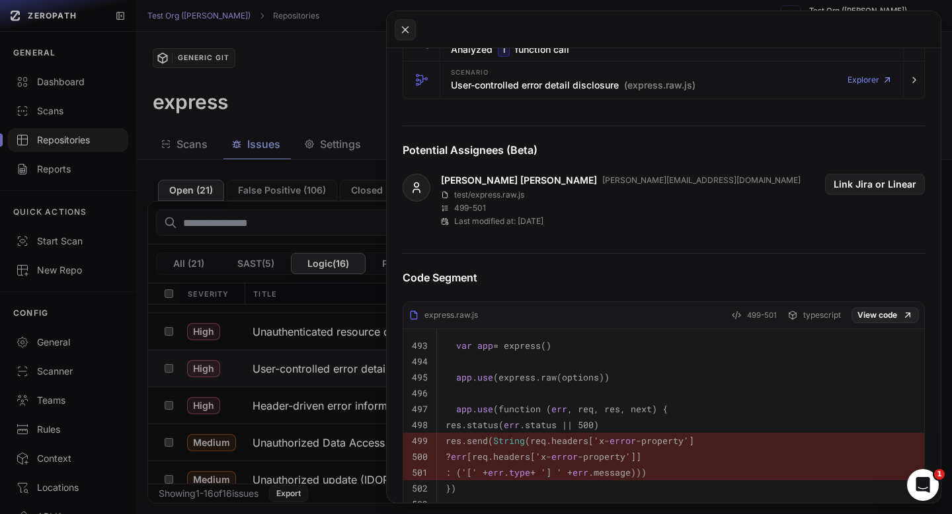
scroll to position [473, 0]
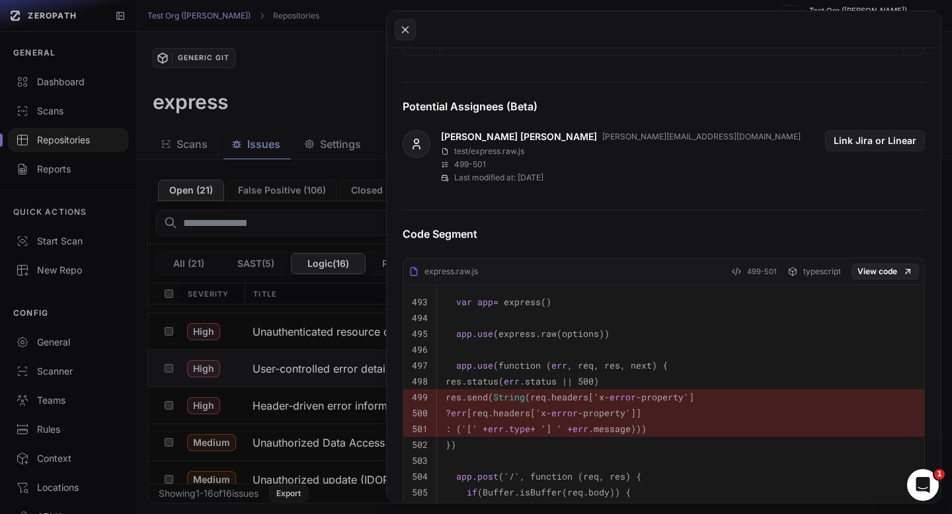
click at [345, 139] on button at bounding box center [476, 257] width 952 height 514
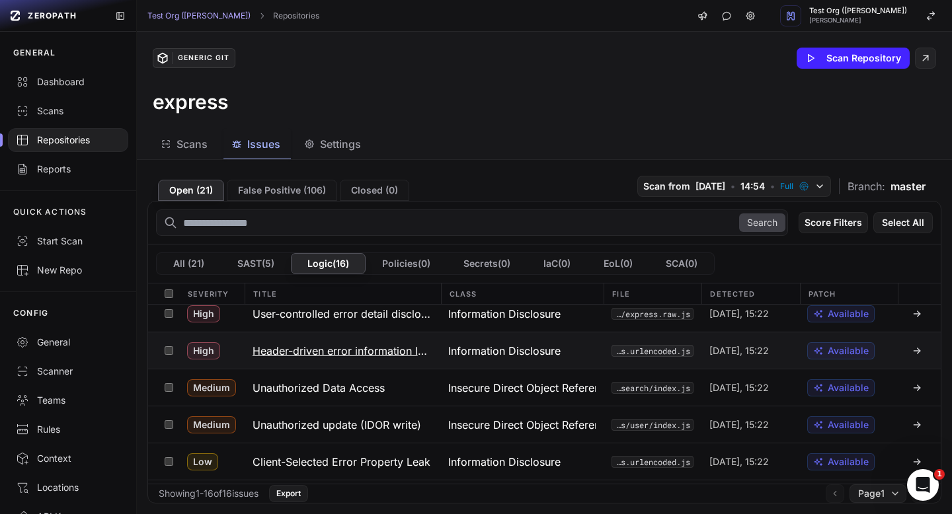
scroll to position [122, 0]
click at [379, 355] on h3 "Header-driven error information leak" at bounding box center [342, 350] width 180 height 16
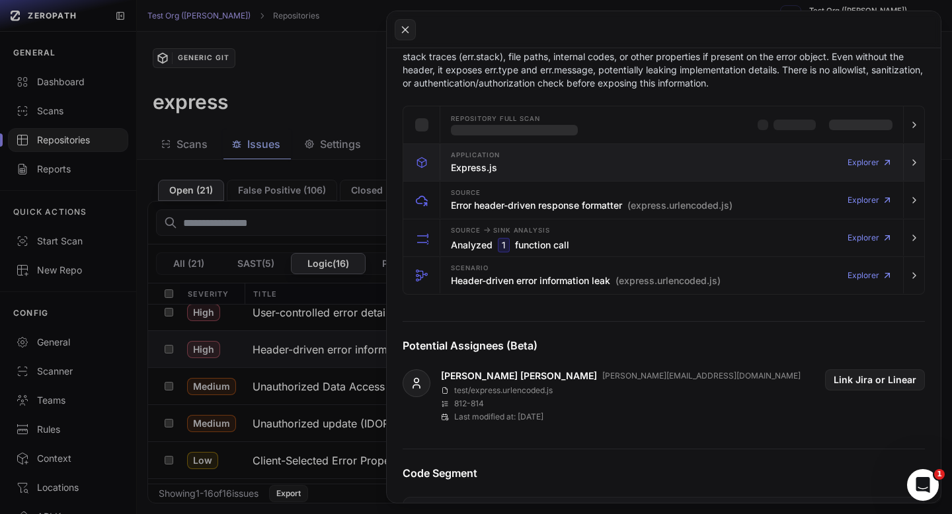
scroll to position [248, 0]
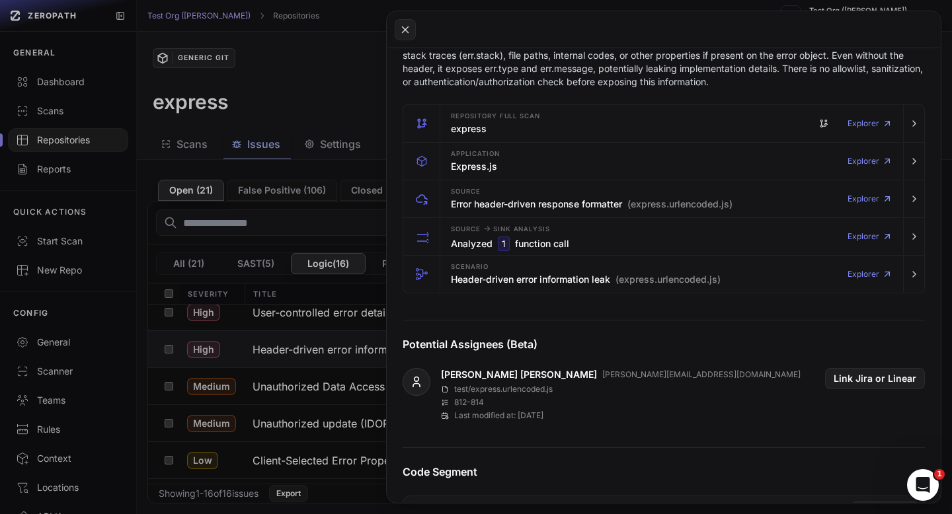
click at [319, 101] on button at bounding box center [476, 257] width 952 height 514
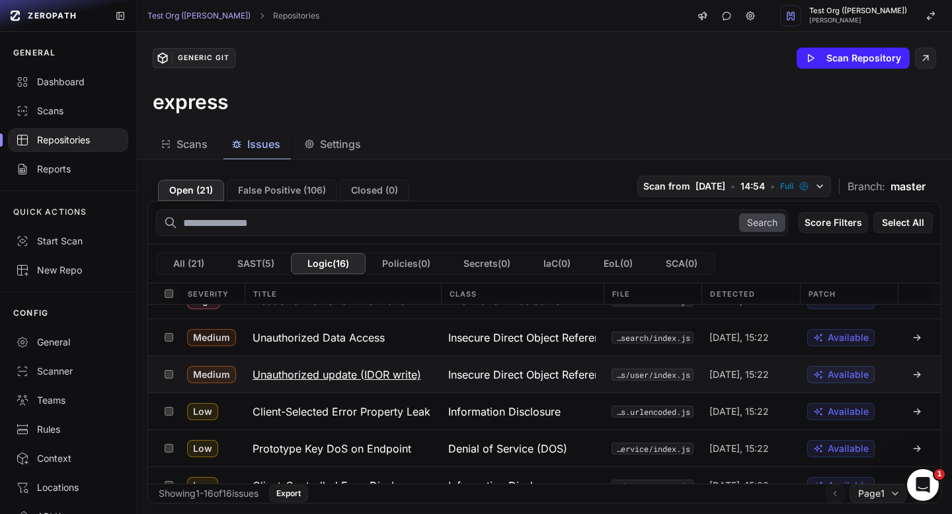
scroll to position [174, 0]
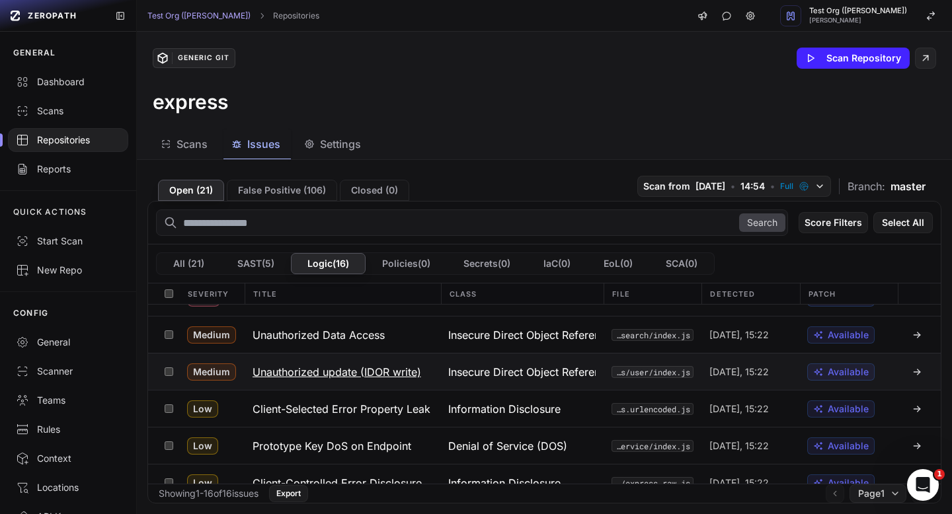
click at [392, 376] on h3 "Unauthorized update (IDOR write)" at bounding box center [336, 372] width 169 height 16
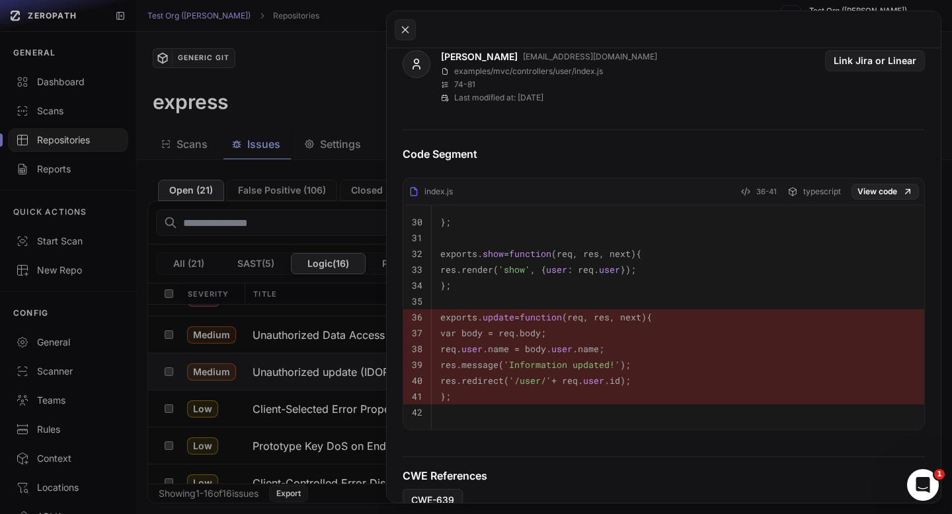
scroll to position [543, 0]
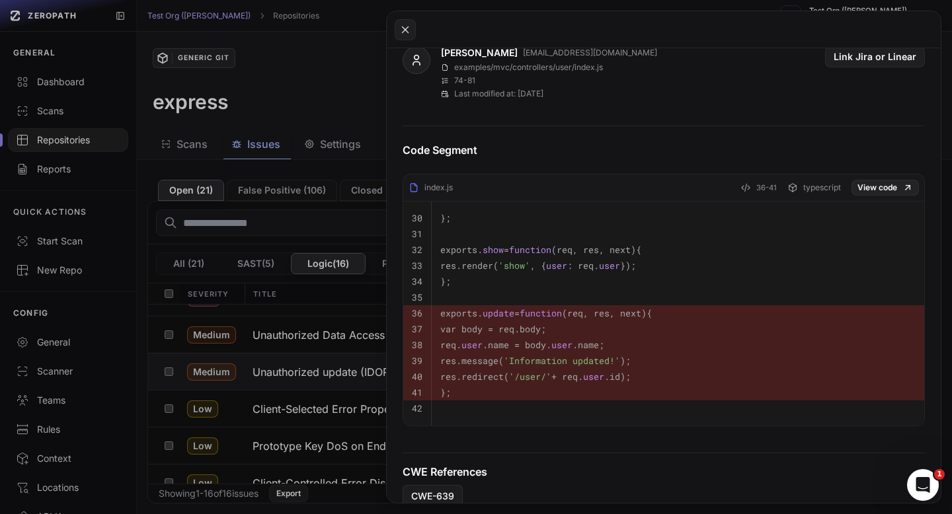
click at [307, 112] on button at bounding box center [476, 257] width 952 height 514
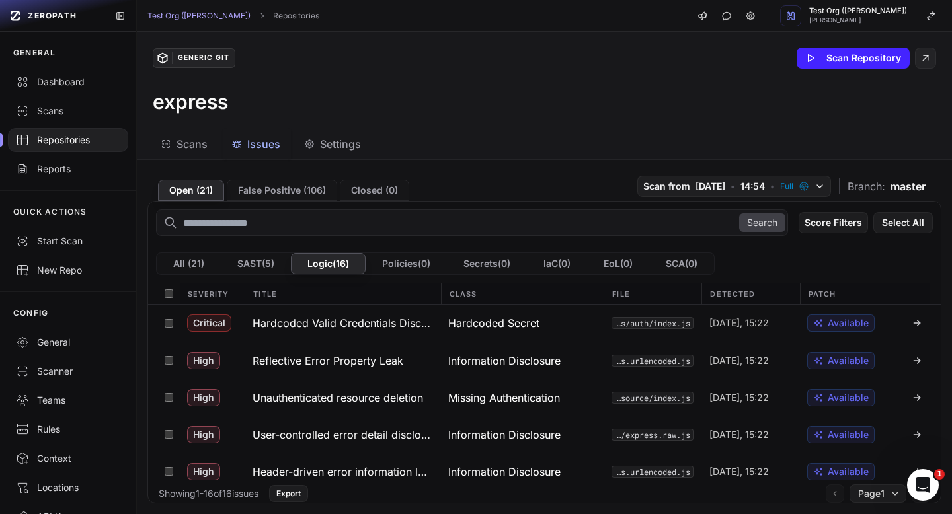
click at [47, 136] on div "Repositories" at bounding box center [68, 140] width 104 height 13
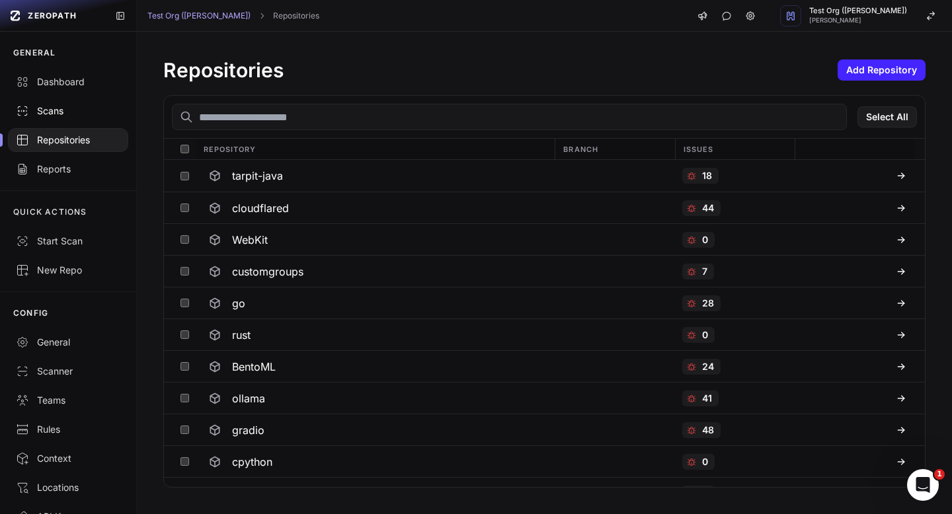
click at [58, 112] on div "Scans" at bounding box center [68, 110] width 104 height 13
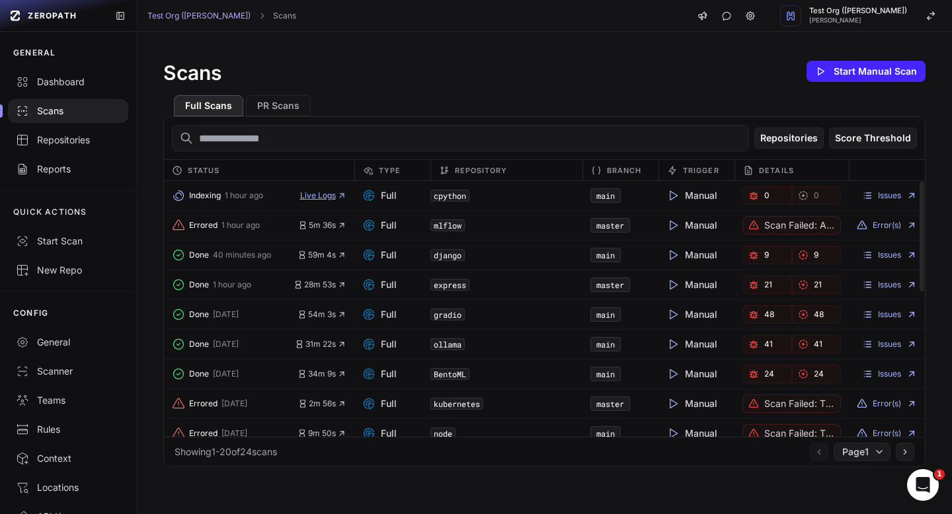
click at [304, 194] on span "Live Logs" at bounding box center [323, 195] width 46 height 11
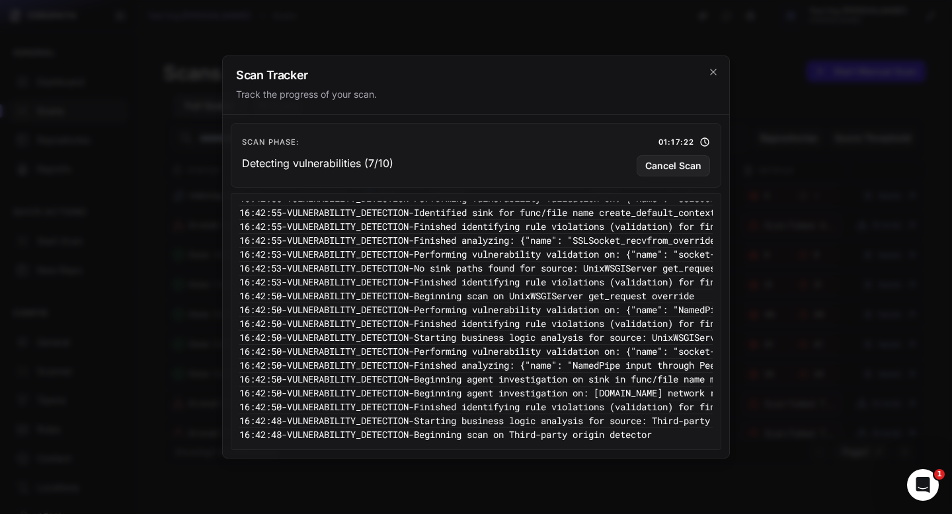
scroll to position [1148, 0]
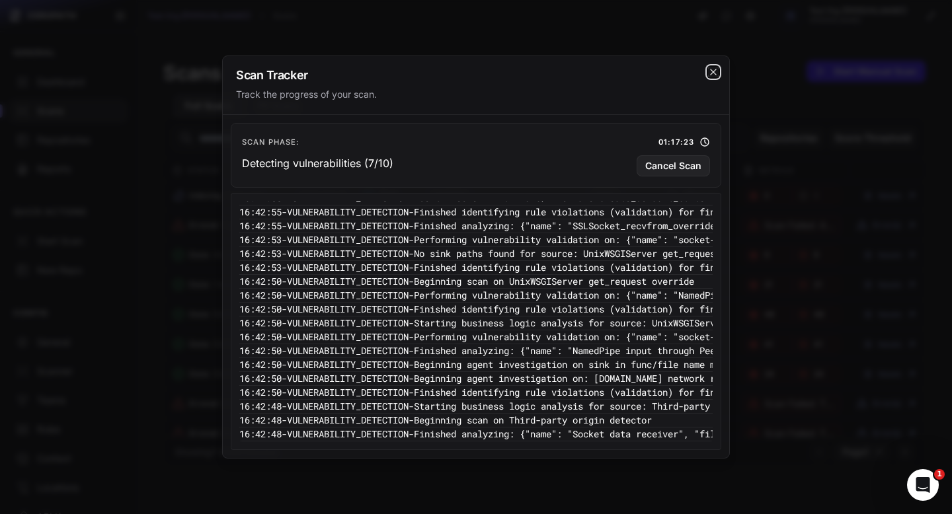
click at [711, 69] on icon "cross 2," at bounding box center [713, 72] width 11 height 11
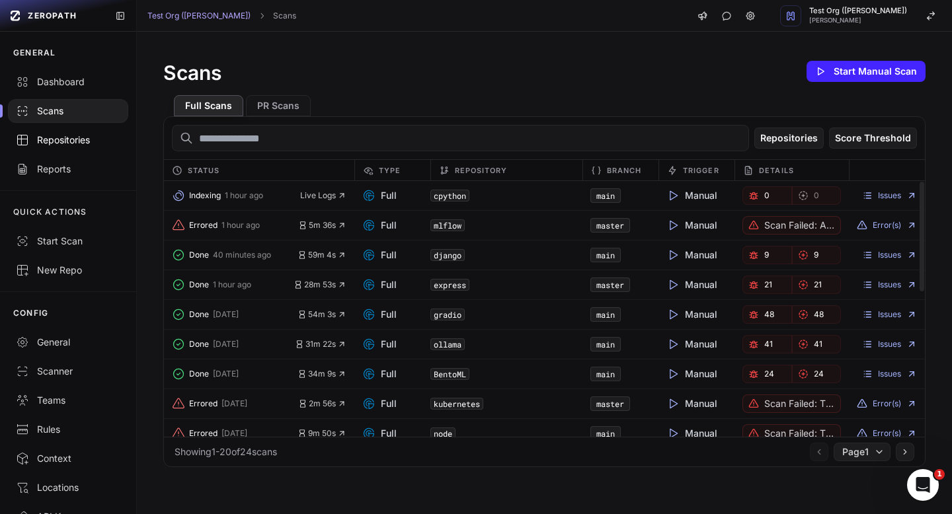
click at [72, 127] on link "Repositories" at bounding box center [68, 140] width 136 height 29
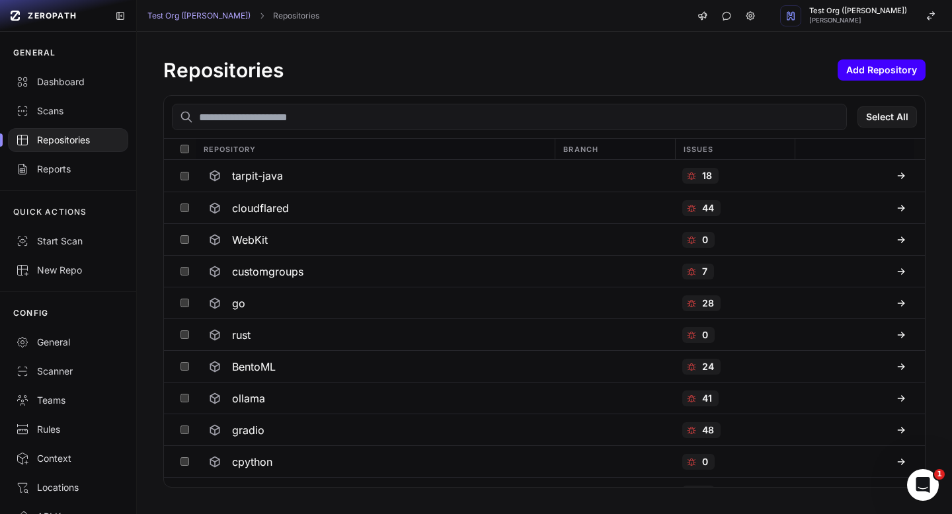
click at [874, 76] on button "Add Repository" at bounding box center [881, 69] width 88 height 21
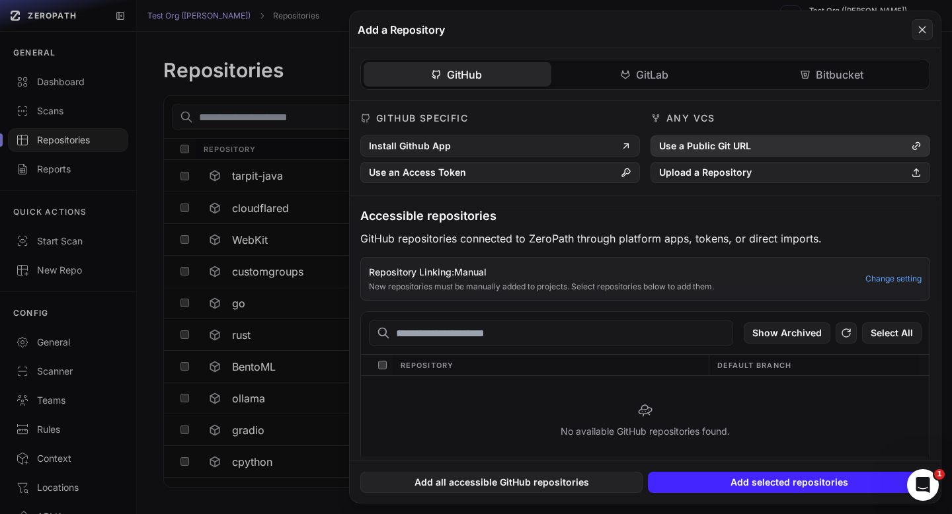
click at [714, 141] on button "Use a Public Git URL" at bounding box center [790, 146] width 280 height 21
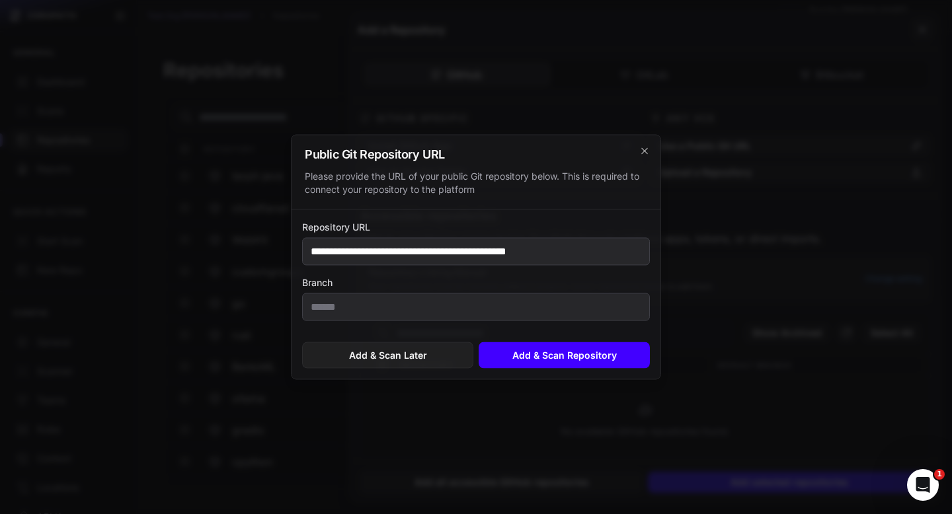
type input "**********"
click at [559, 360] on button "Add & Scan Repository" at bounding box center [564, 355] width 171 height 26
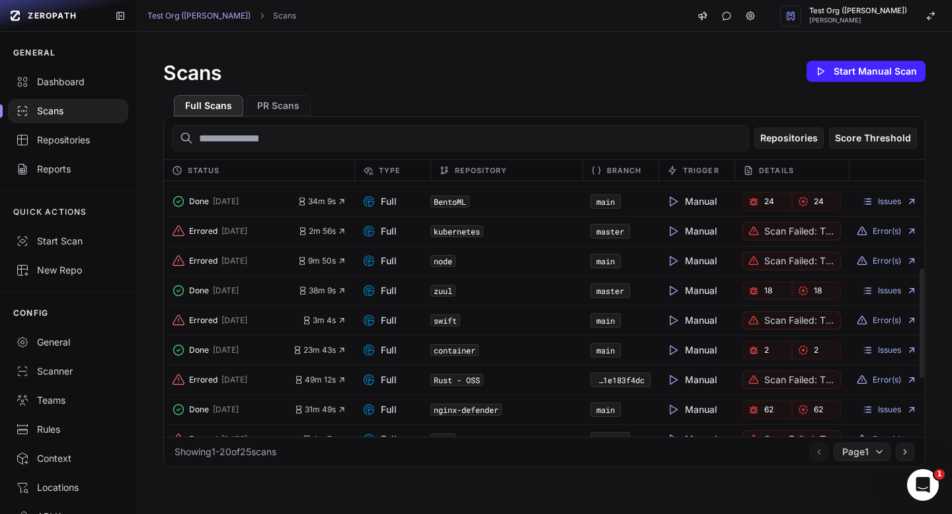
scroll to position [203, 0]
click at [875, 349] on link "Issues" at bounding box center [889, 349] width 55 height 11
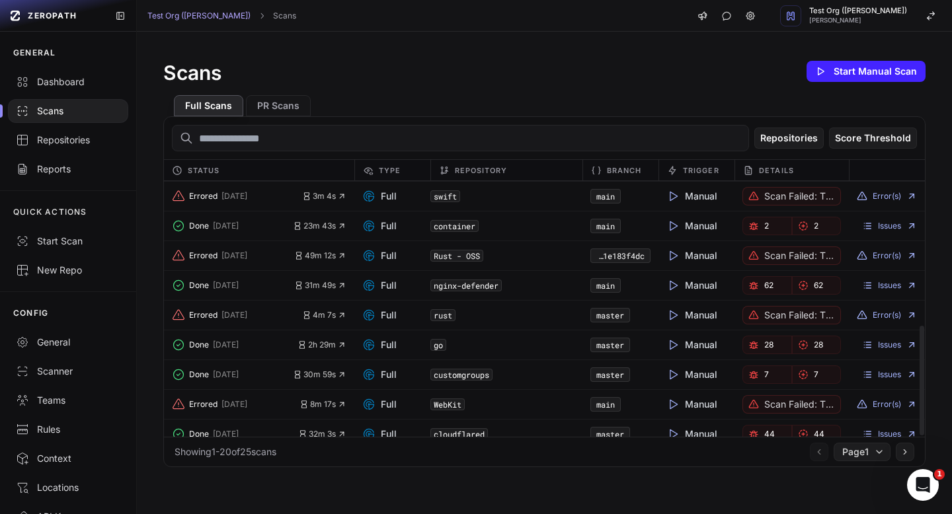
scroll to position [339, 0]
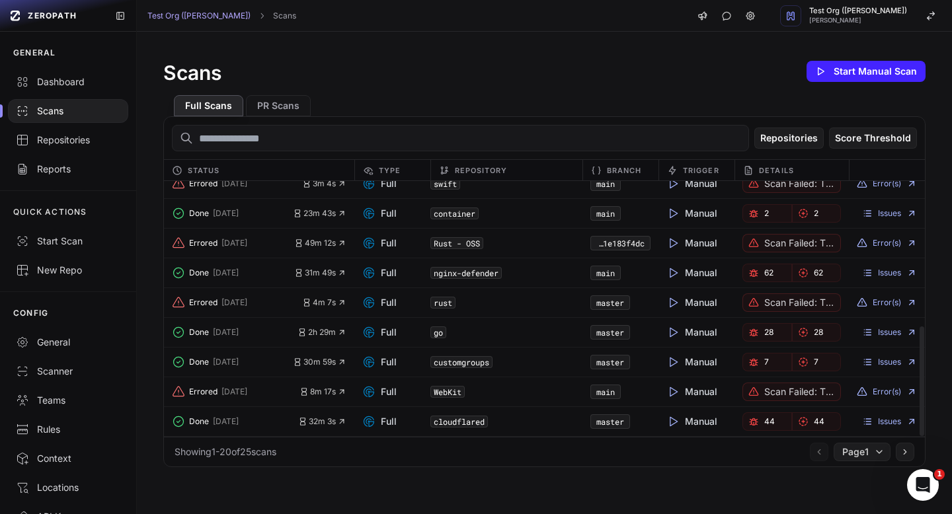
click at [480, 363] on code "customgroups" at bounding box center [461, 362] width 62 height 12
click at [882, 363] on link "Issues" at bounding box center [889, 362] width 55 height 11
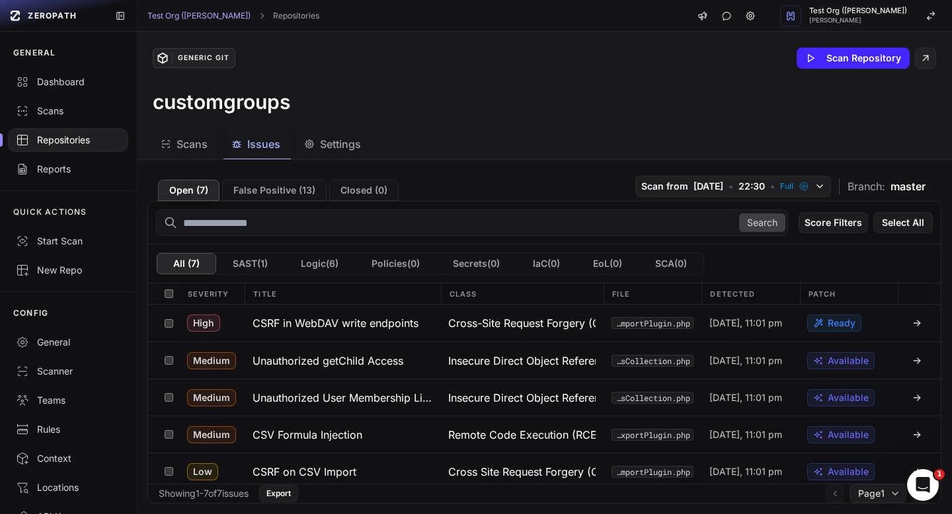
click at [235, 107] on h3 "customgroups" at bounding box center [221, 102] width 137 height 24
copy h3 "customgroups"
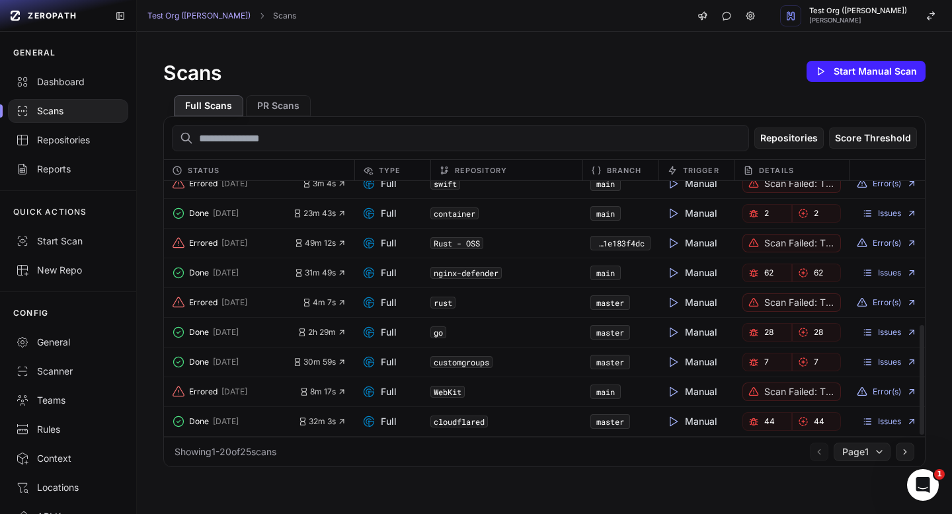
scroll to position [282, 0]
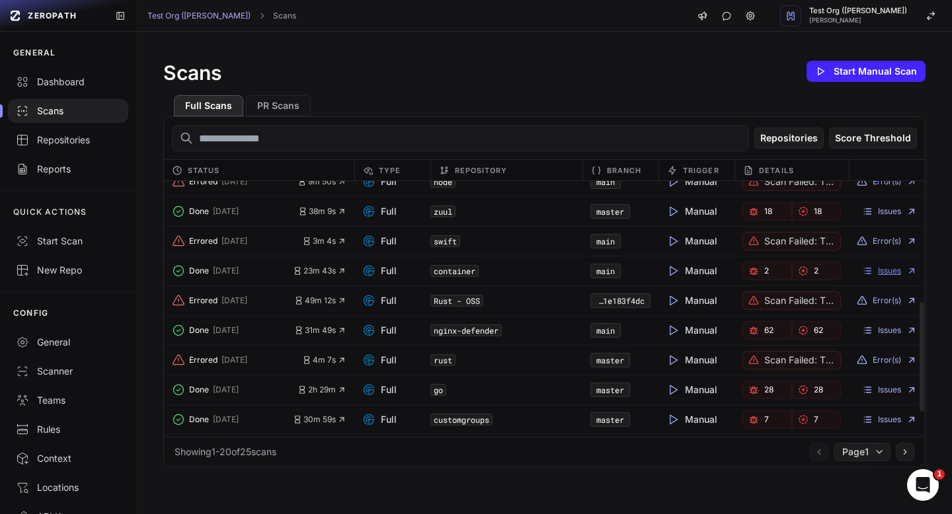
click at [877, 268] on link "Issues" at bounding box center [889, 271] width 55 height 11
